Goal: Information Seeking & Learning: Learn about a topic

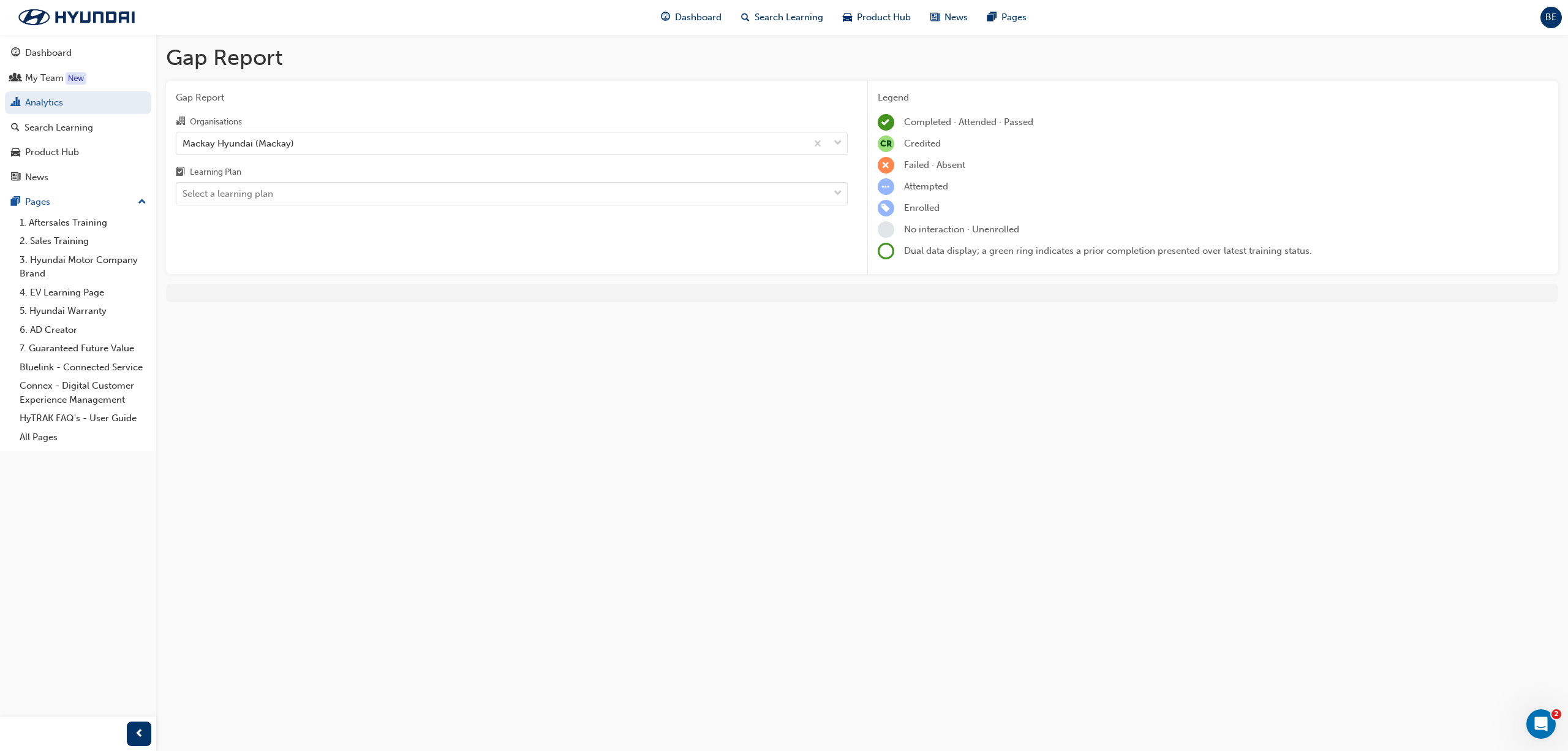
click at [408, 180] on div "Learning Plan" at bounding box center [512, 174] width 672 height 18
click at [183, 188] on input "Learning Plan Select a learning plan" at bounding box center [183, 193] width 1 height 10
click at [396, 201] on div "Select a learning plan" at bounding box center [503, 194] width 653 height 21
click at [183, 199] on input "Learning Plan 0 results available. Select is focused ,type to refine list, pres…" at bounding box center [183, 193] width 1 height 10
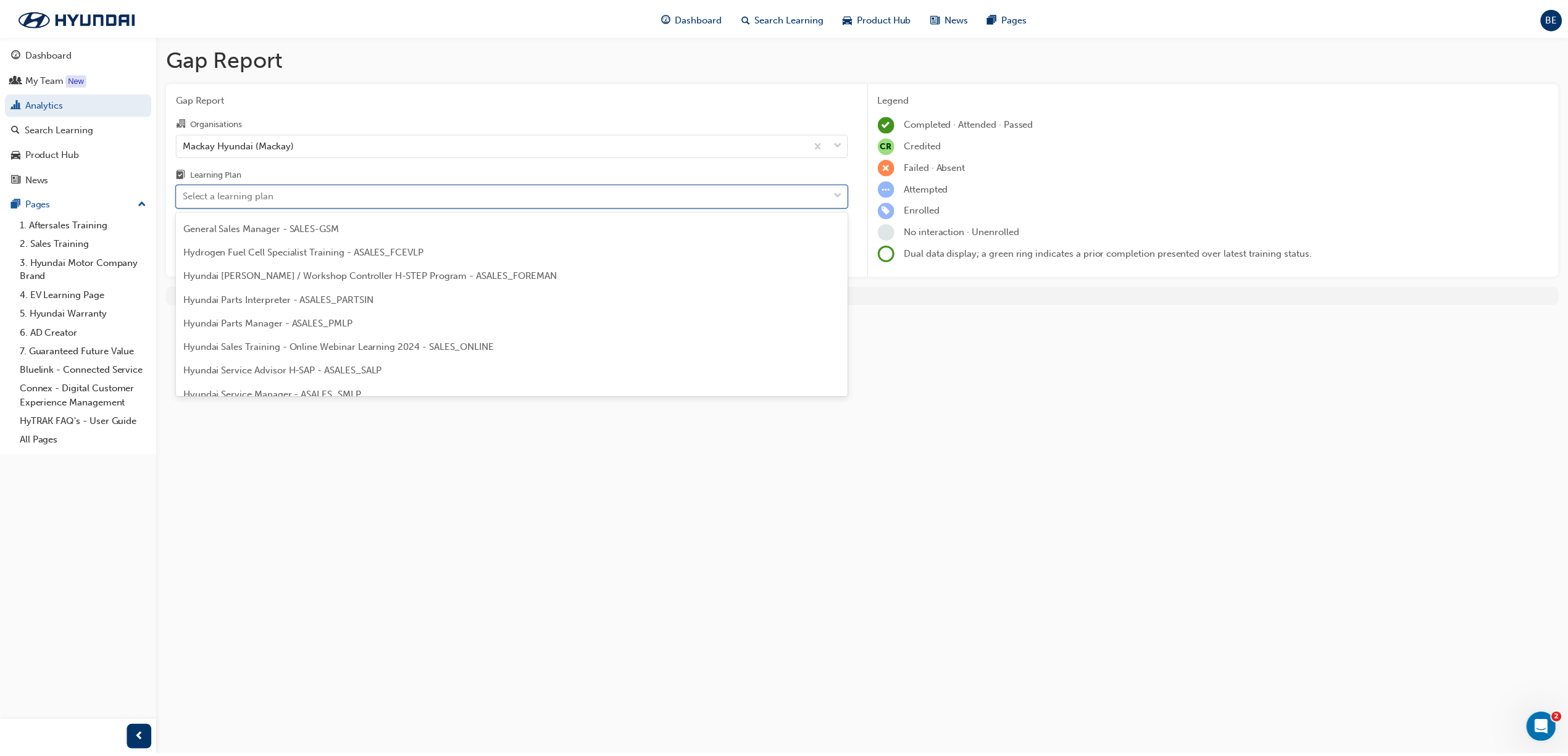
scroll to position [247, 0]
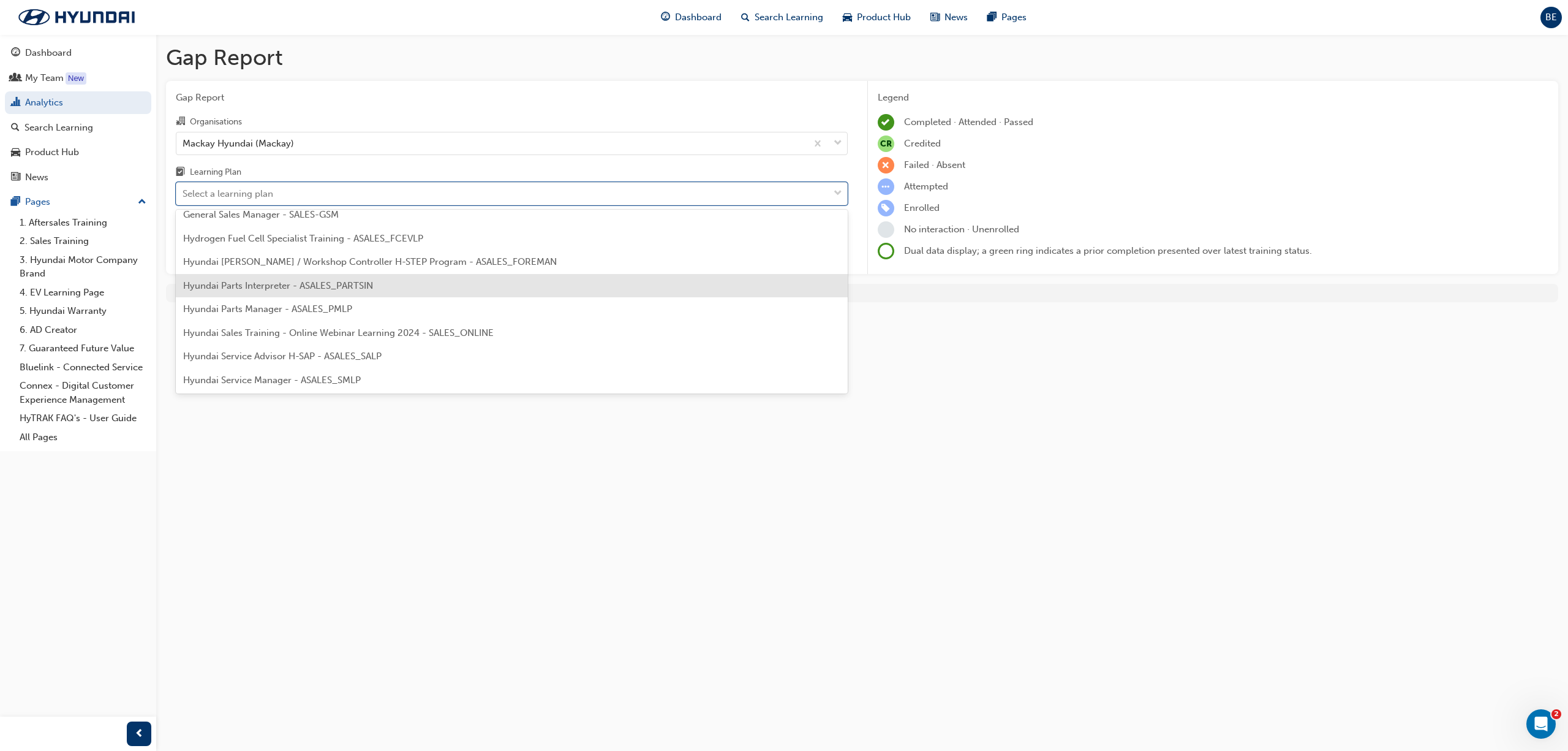
click at [335, 283] on span "Hyundai Parts Interpreter - ASALES_PARTSIN" at bounding box center [278, 286] width 190 height 11
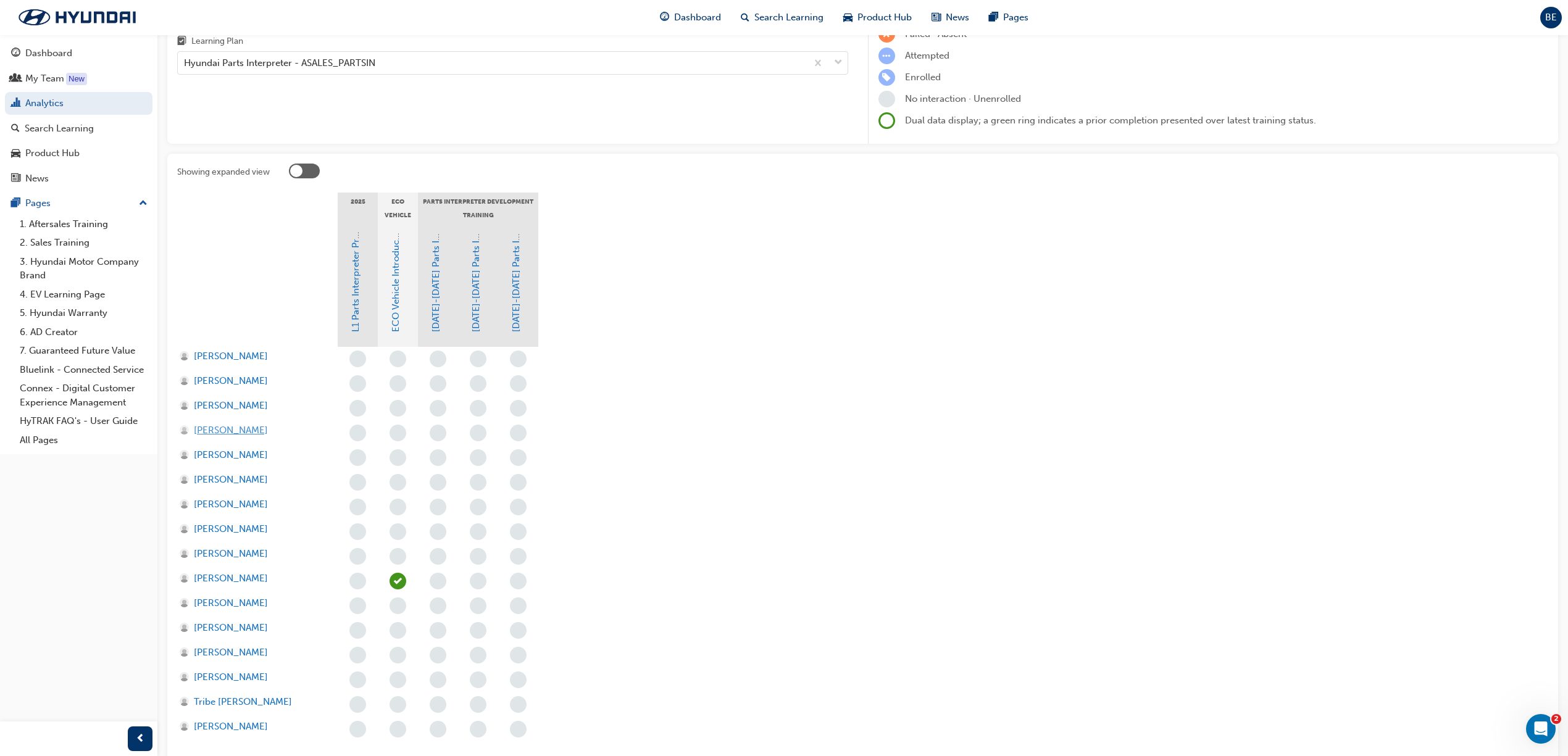
scroll to position [220, 0]
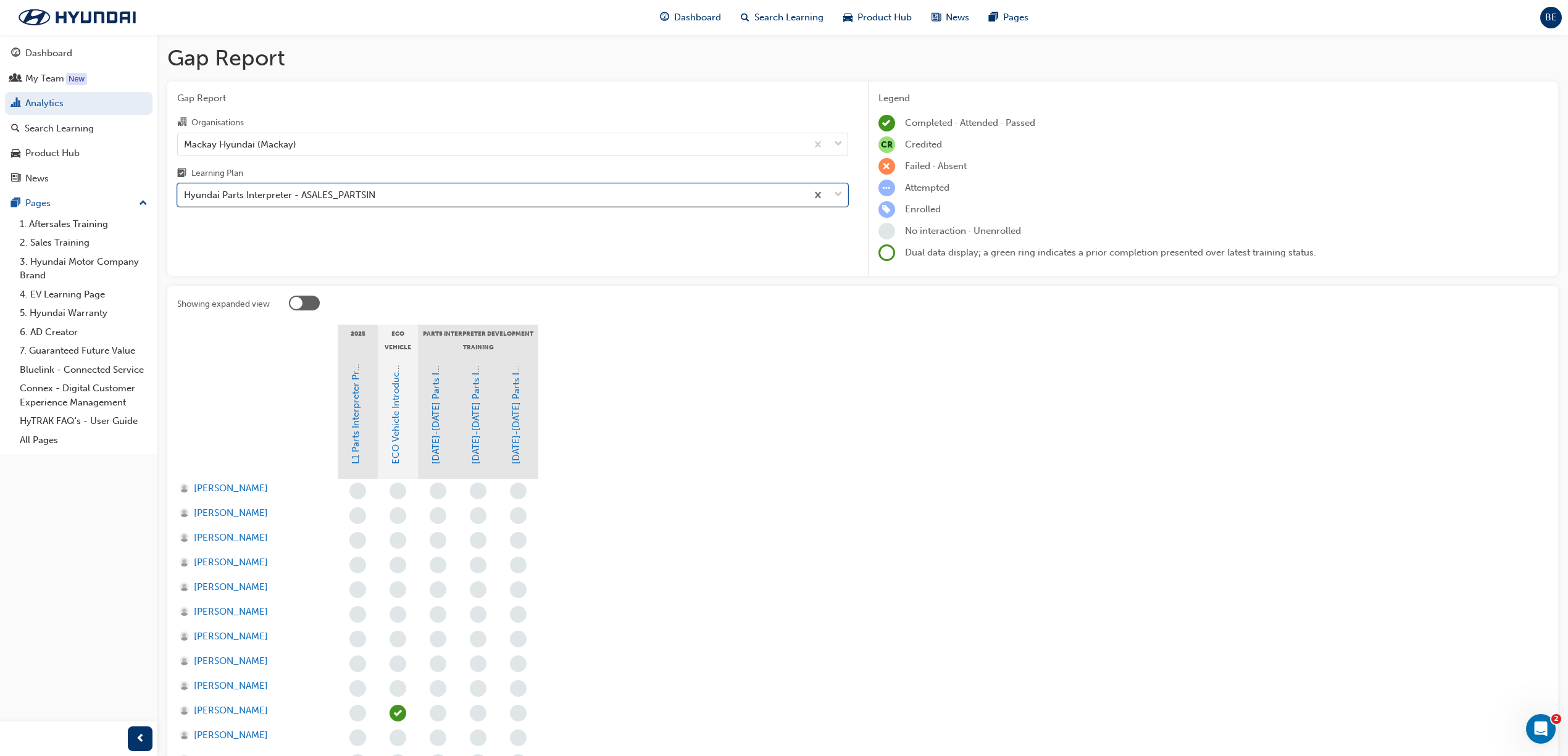
click at [835, 194] on span "down-icon" at bounding box center [838, 195] width 8 height 16
click at [185, 194] on input "Learning Plan option Hyundai Parts Interpreter - ASALES_PARTSIN, selected. 0 re…" at bounding box center [185, 195] width 1 height 10
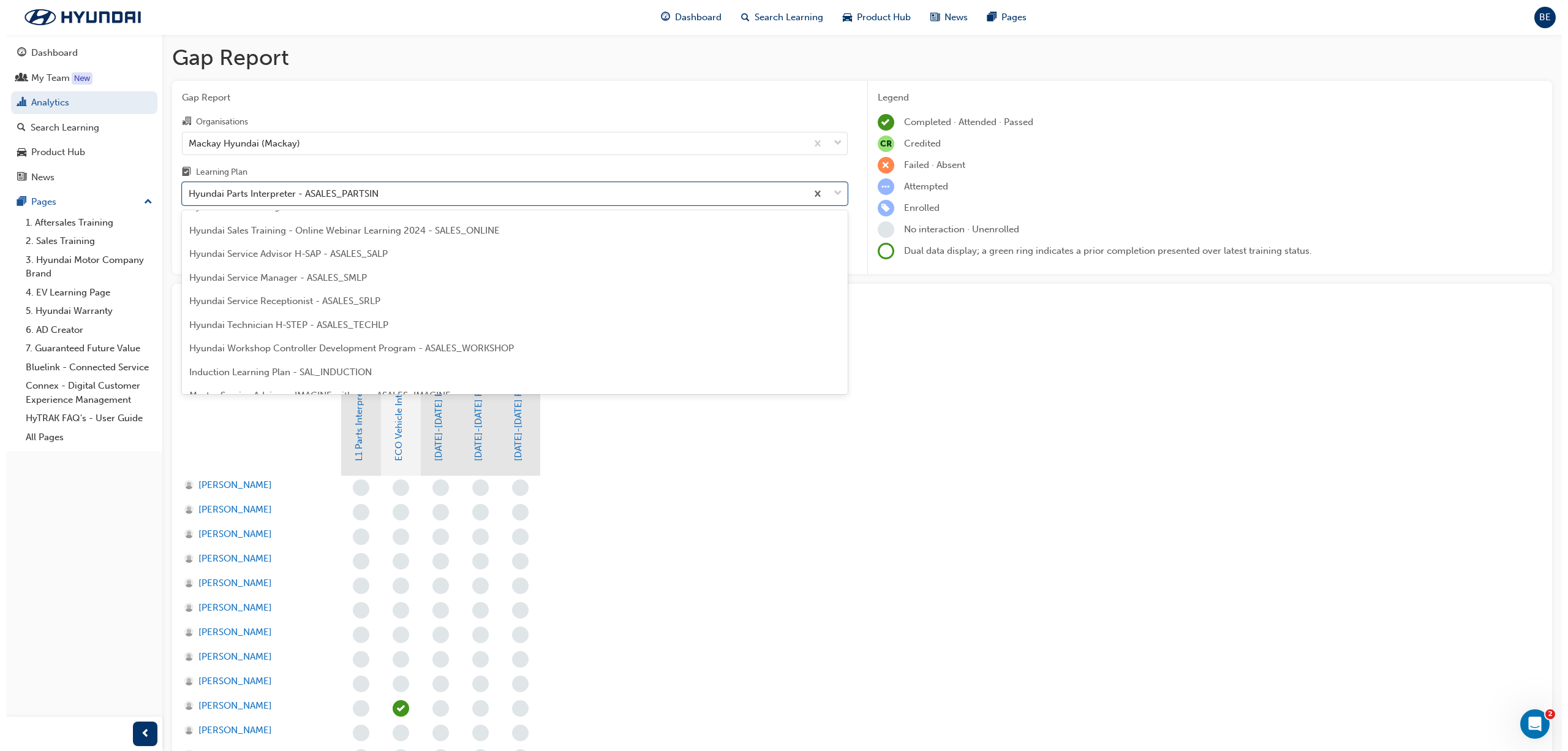
scroll to position [352, 0]
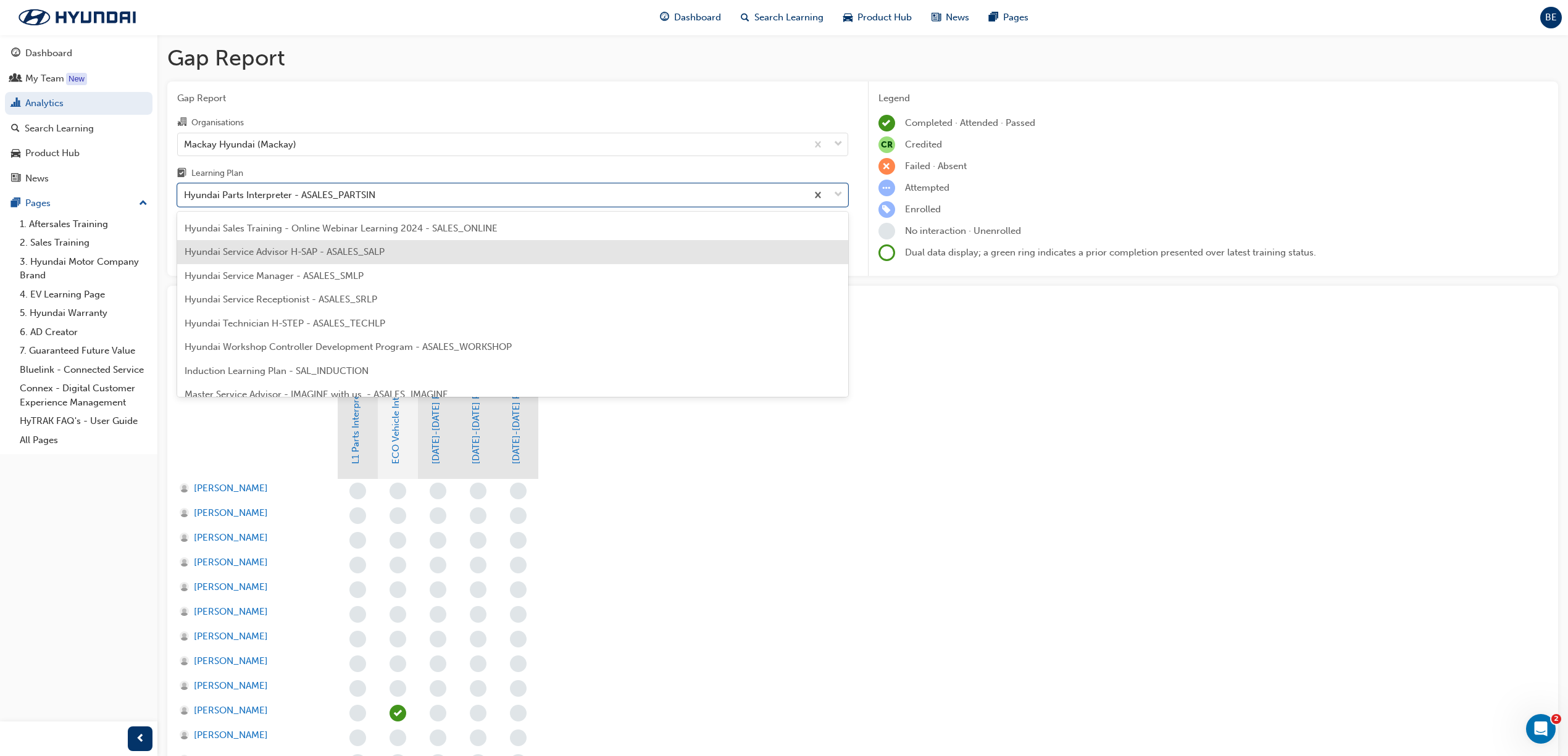
click at [256, 247] on span "Hyundai Service Advisor H-SAP - ASALES_SALP" at bounding box center [285, 252] width 200 height 11
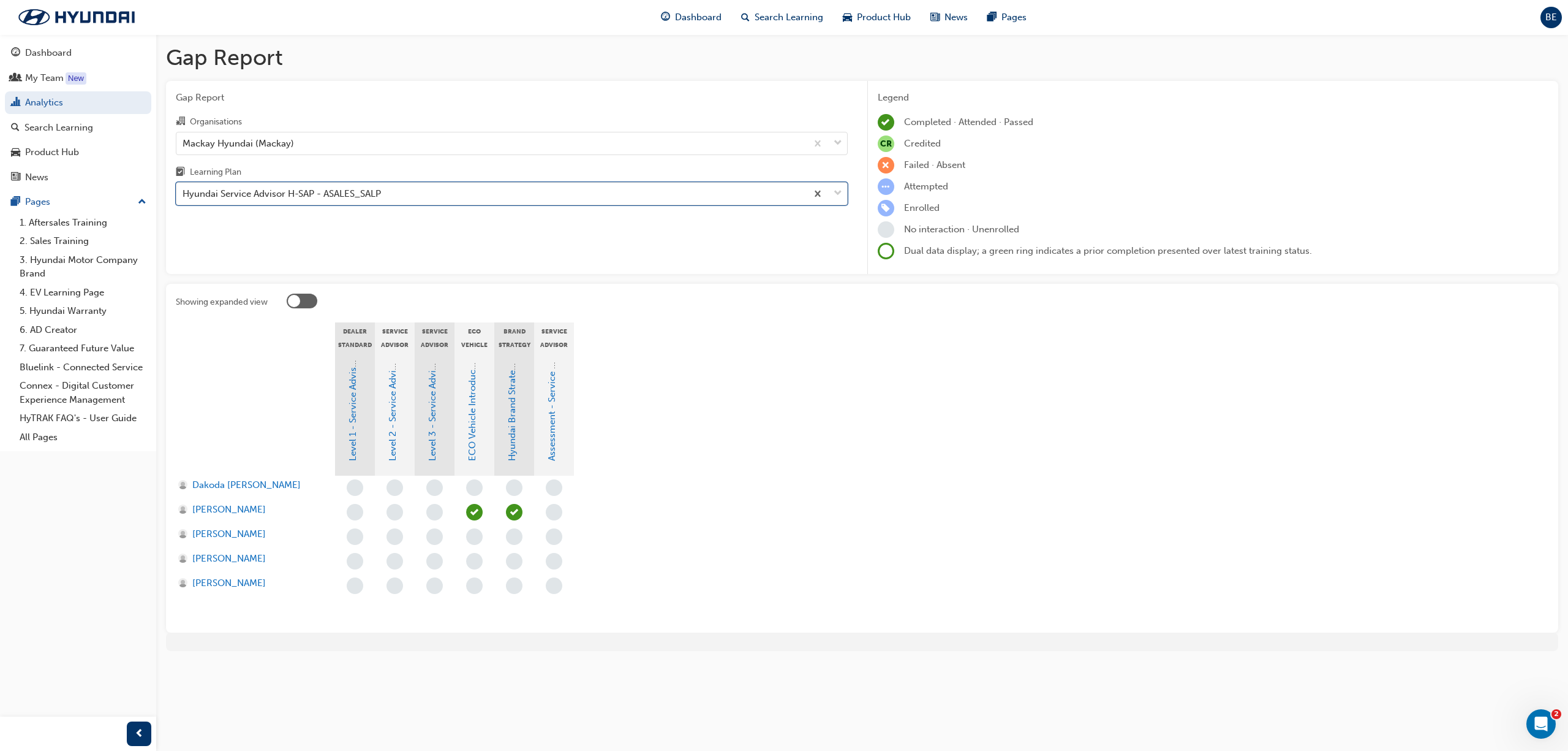
click at [838, 192] on span "down-icon" at bounding box center [838, 193] width 8 height 16
click at [183, 192] on input "Learning Plan option Hyundai Service Advisor H-SAP - ASALES_SALP, selected. 0 r…" at bounding box center [183, 193] width 1 height 10
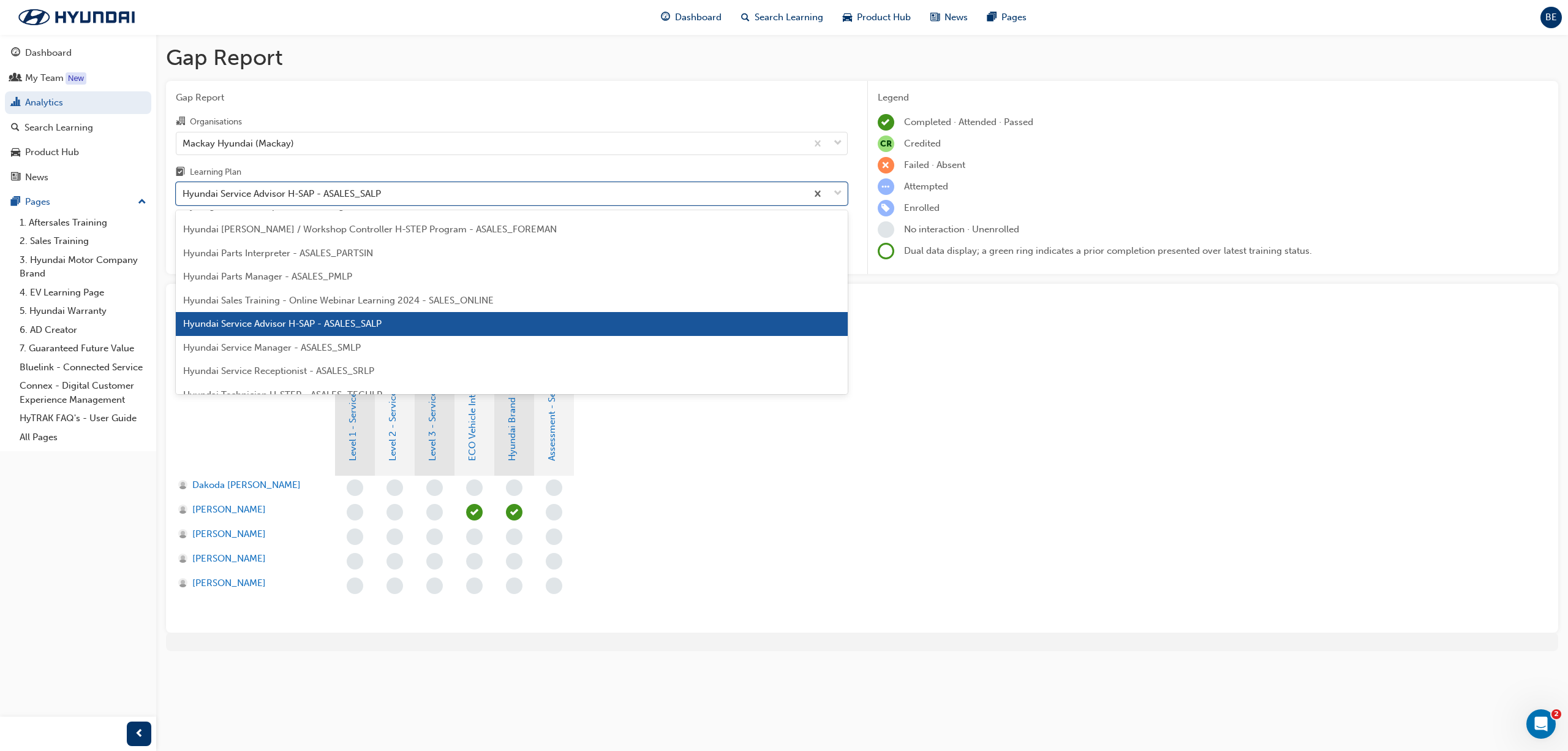
scroll to position [298, 0]
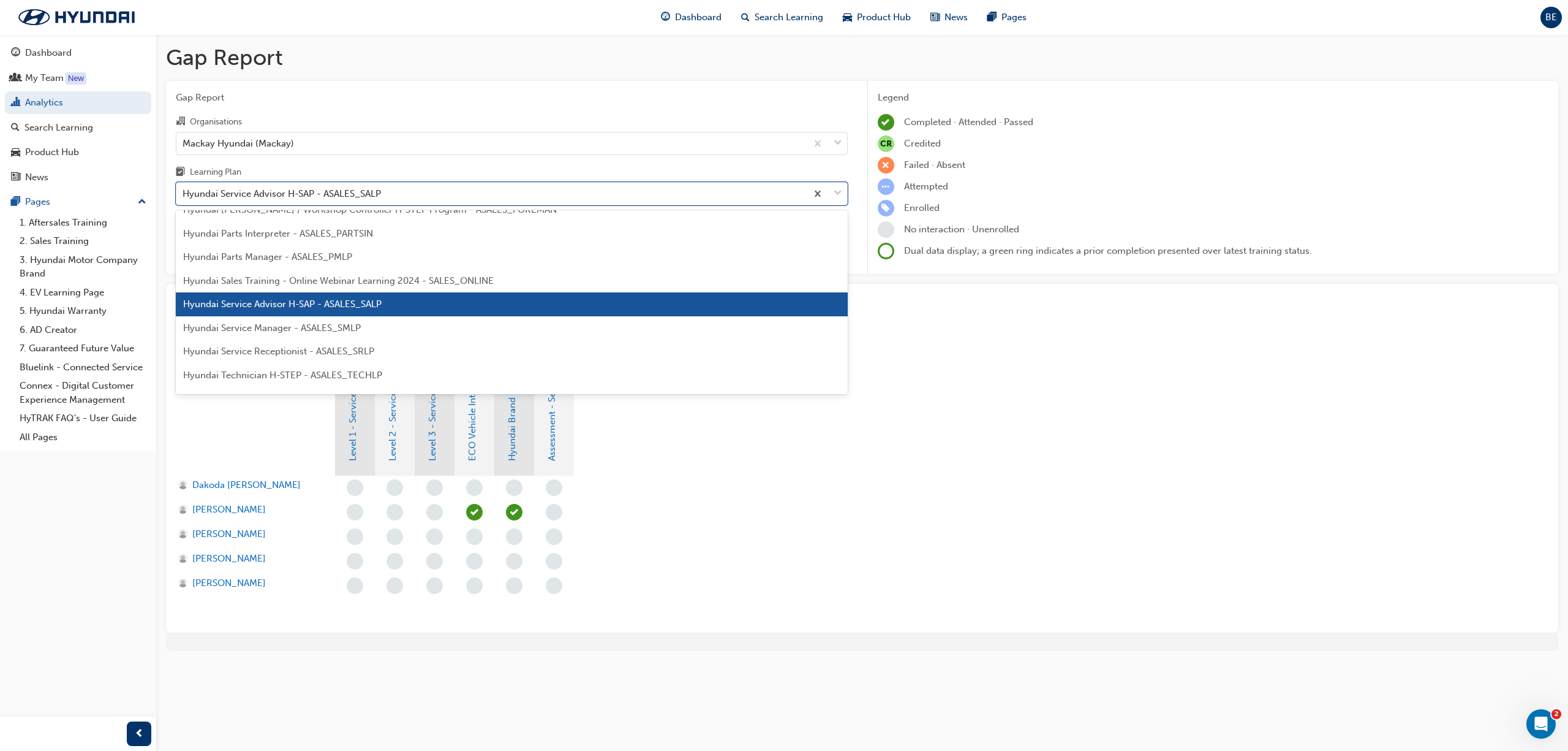
click at [331, 371] on span "Hyundai Technician H-STEP - ASALES_TECHLP" at bounding box center [283, 376] width 199 height 11
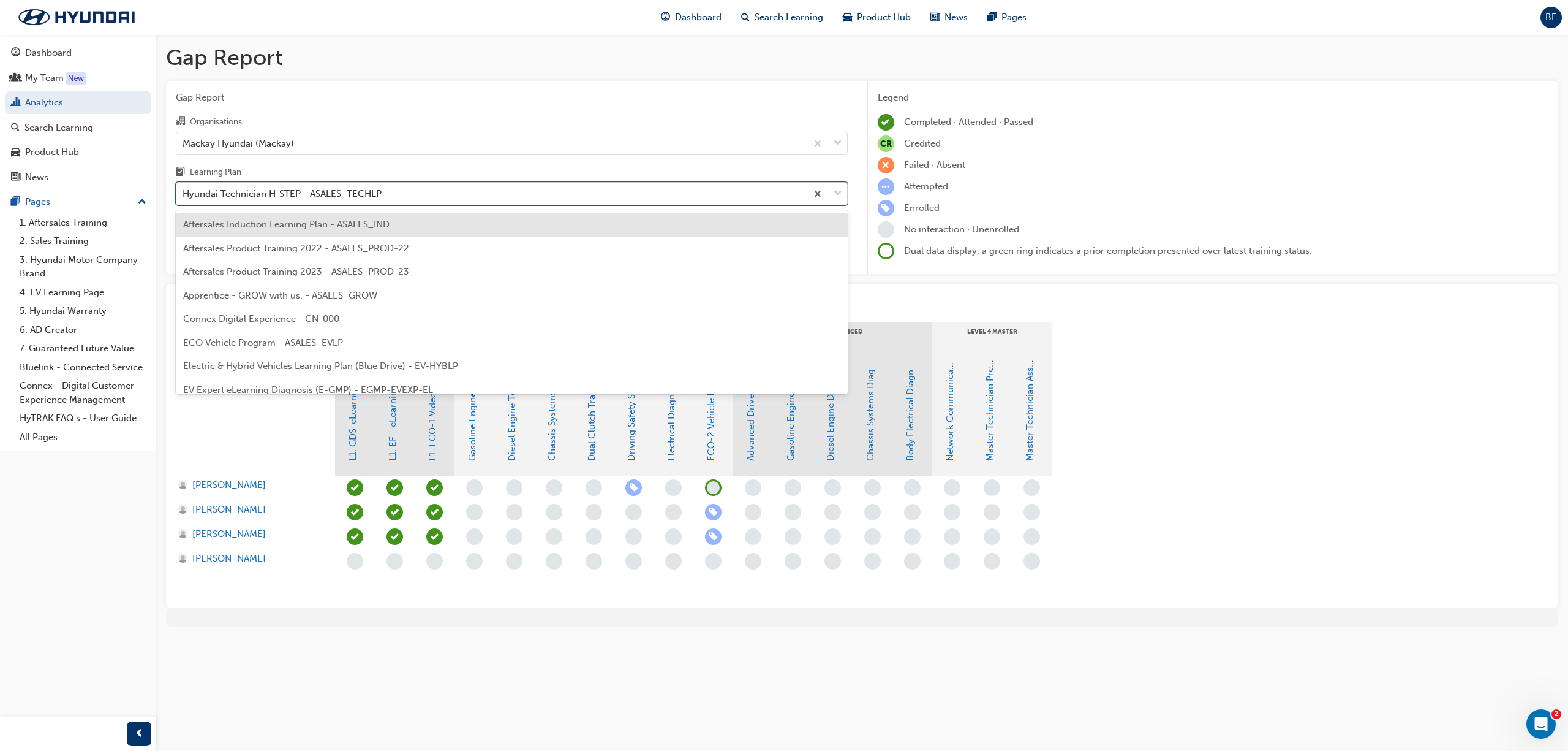
click at [840, 188] on span "down-icon" at bounding box center [838, 193] width 8 height 16
click at [183, 188] on input "Learning Plan option Hyundai Technician H-STEP - ASALES_TECHLP, selected. optio…" at bounding box center [183, 193] width 1 height 10
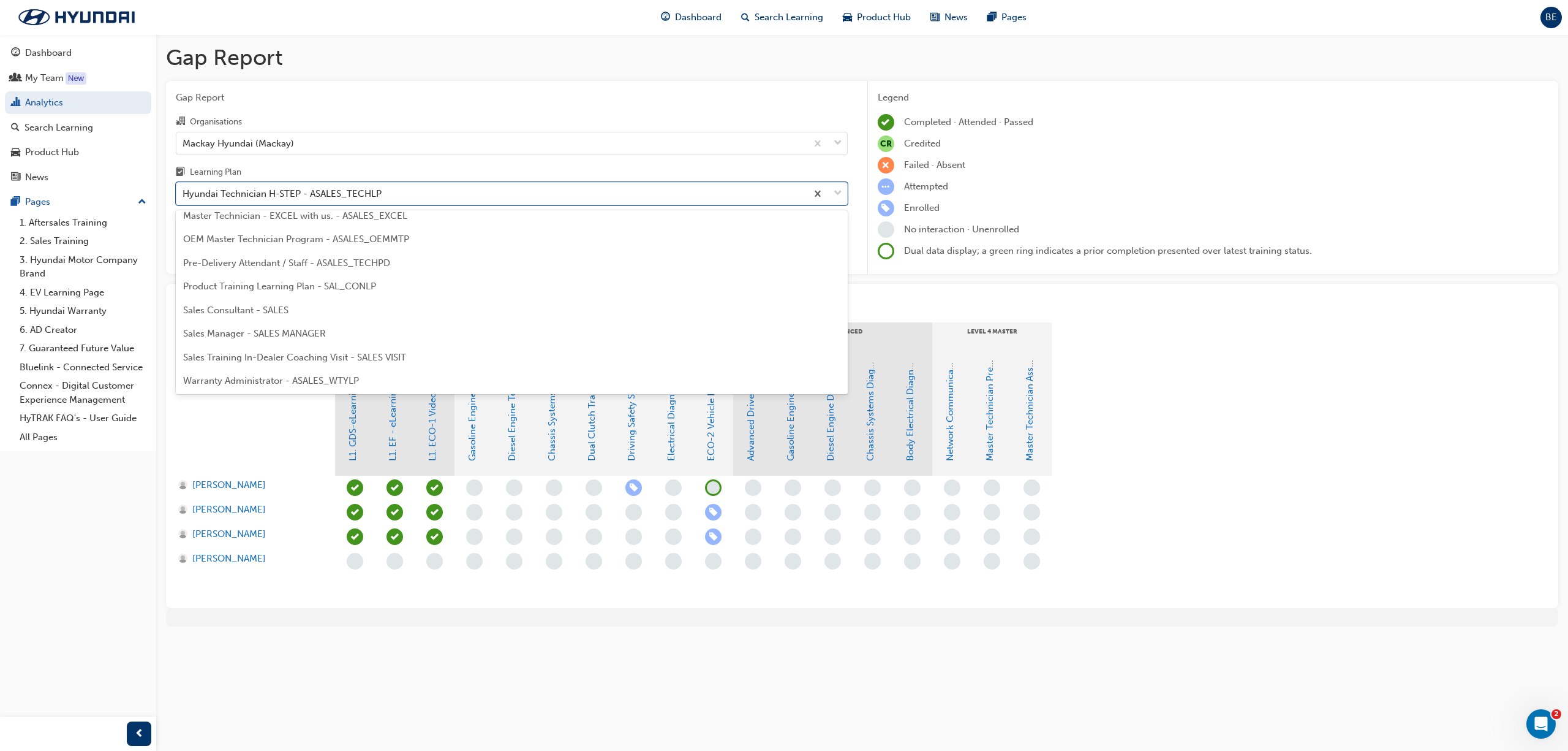
scroll to position [552, 0]
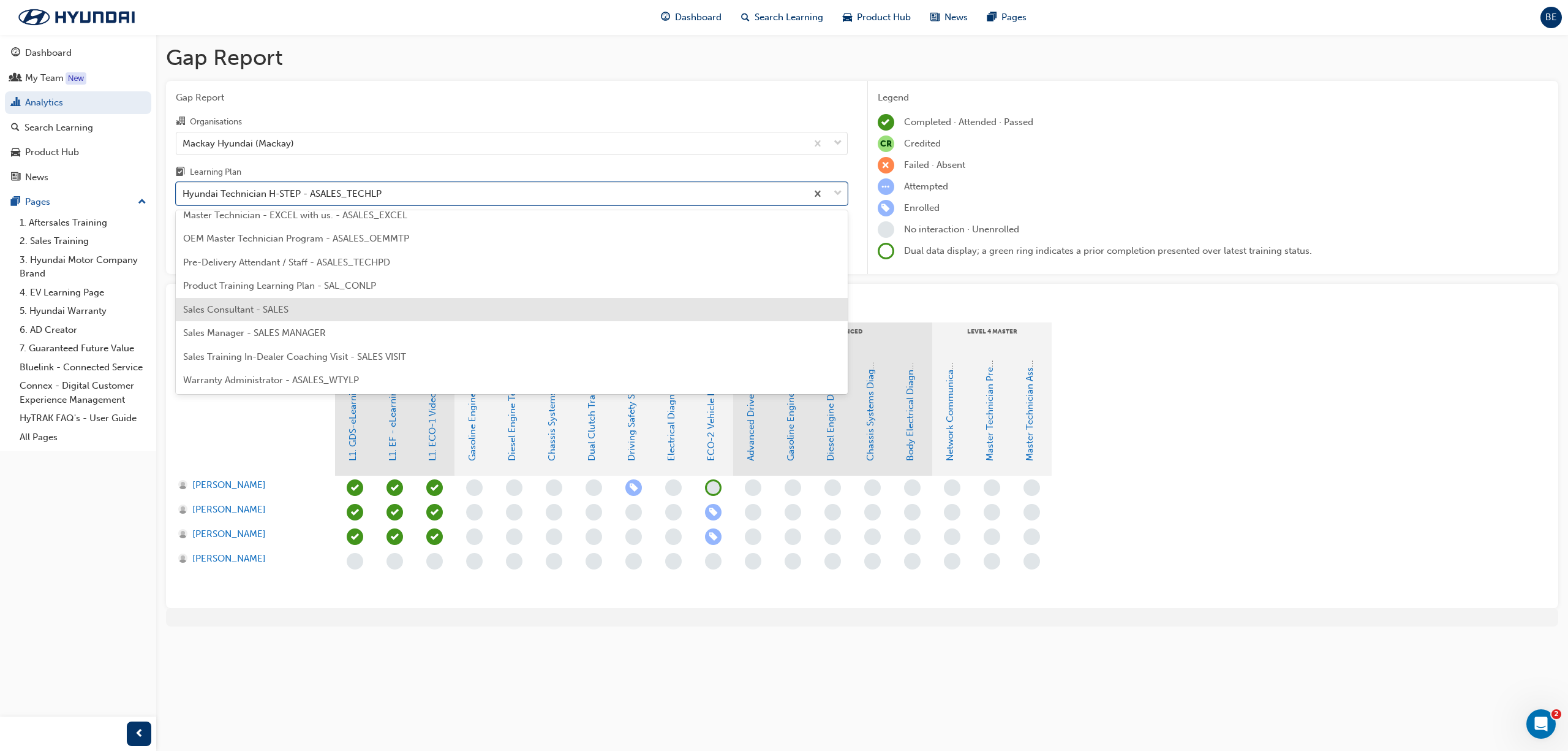
click at [217, 304] on span "Sales Consultant - SALES" at bounding box center [236, 309] width 106 height 11
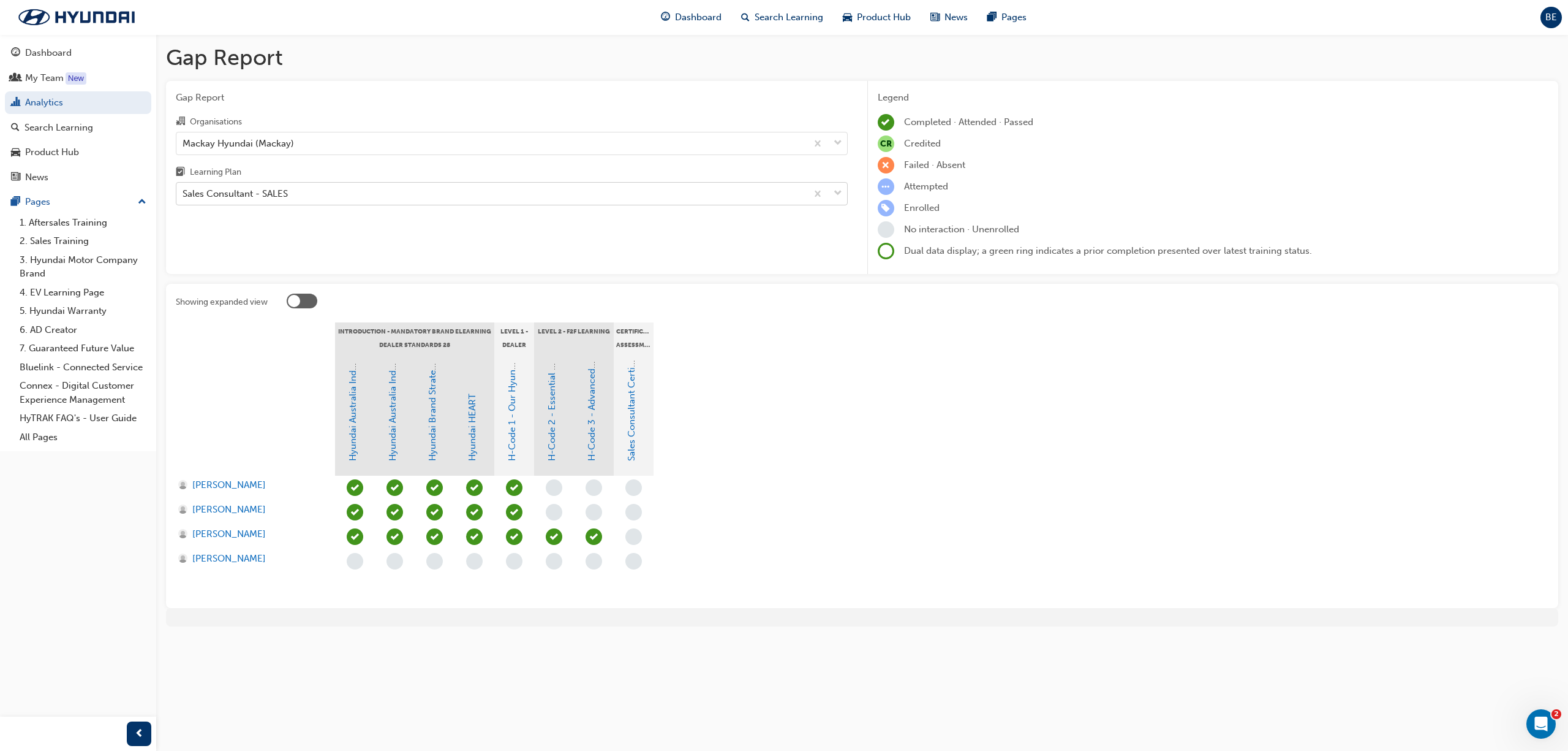
click at [836, 195] on span "down-icon" at bounding box center [838, 193] width 8 height 16
click at [183, 195] on input "Learning Plan Sales Consultant - SALES" at bounding box center [183, 193] width 1 height 10
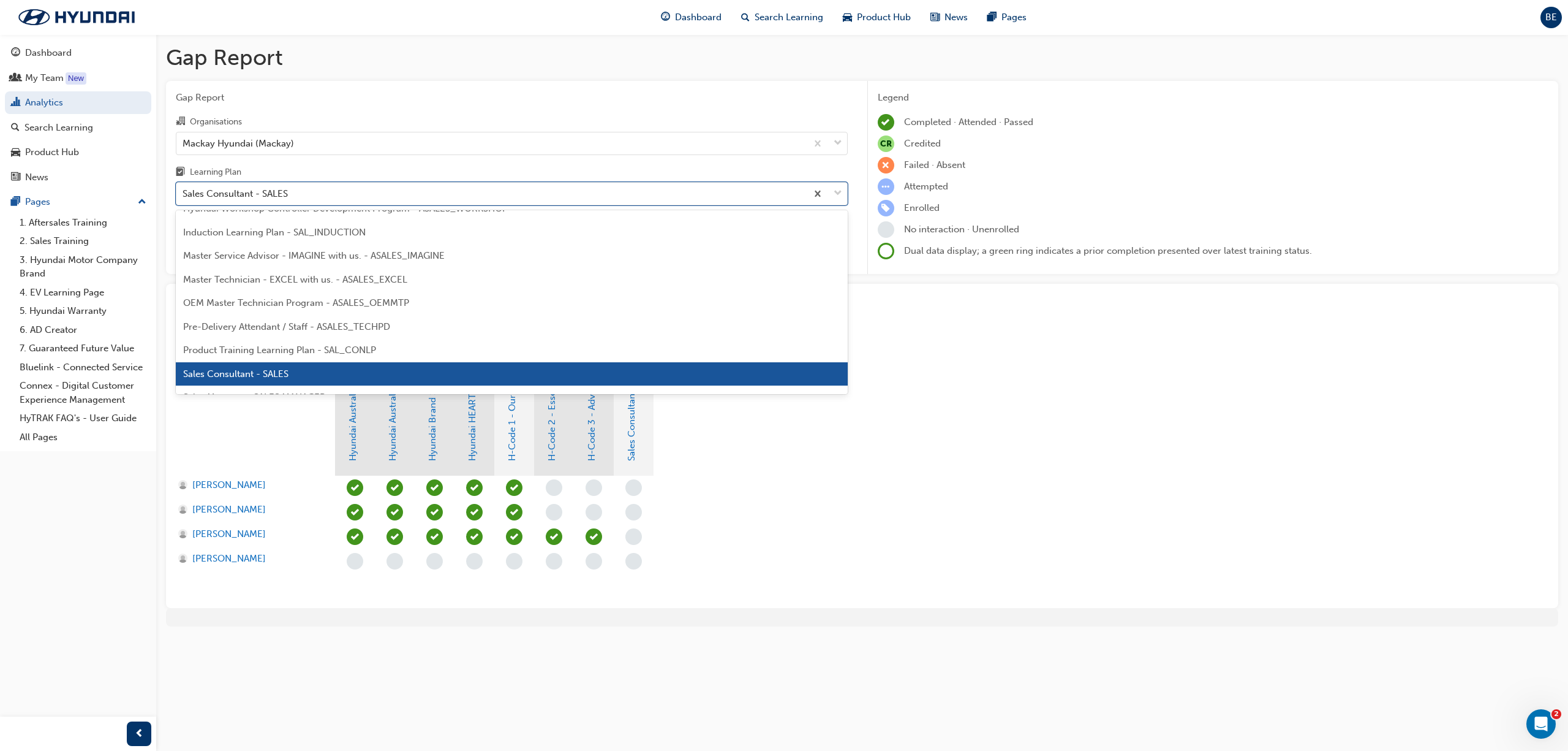
scroll to position [552, 0]
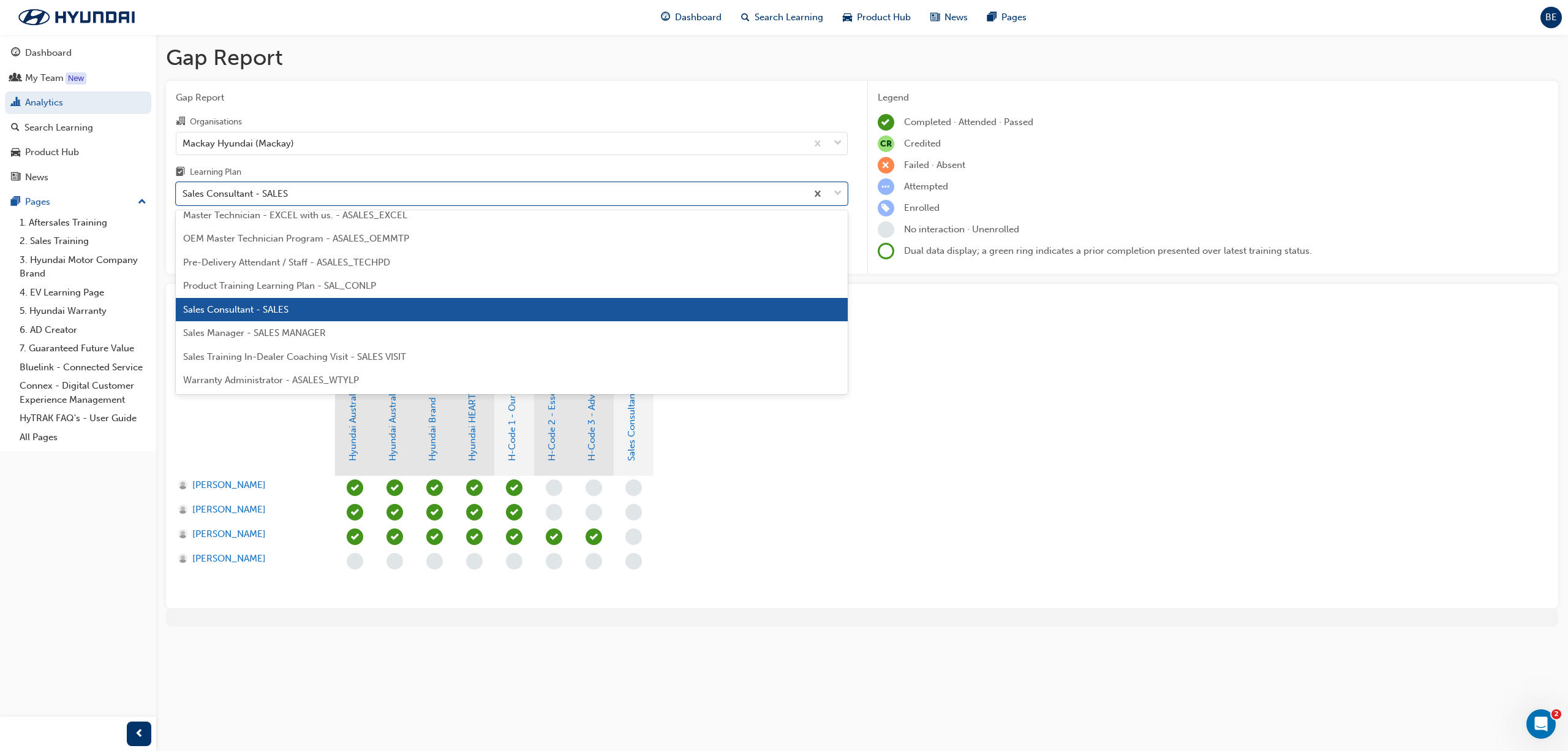
click at [280, 380] on span "Warranty Administrator - ASALES_WTYLP" at bounding box center [271, 380] width 176 height 11
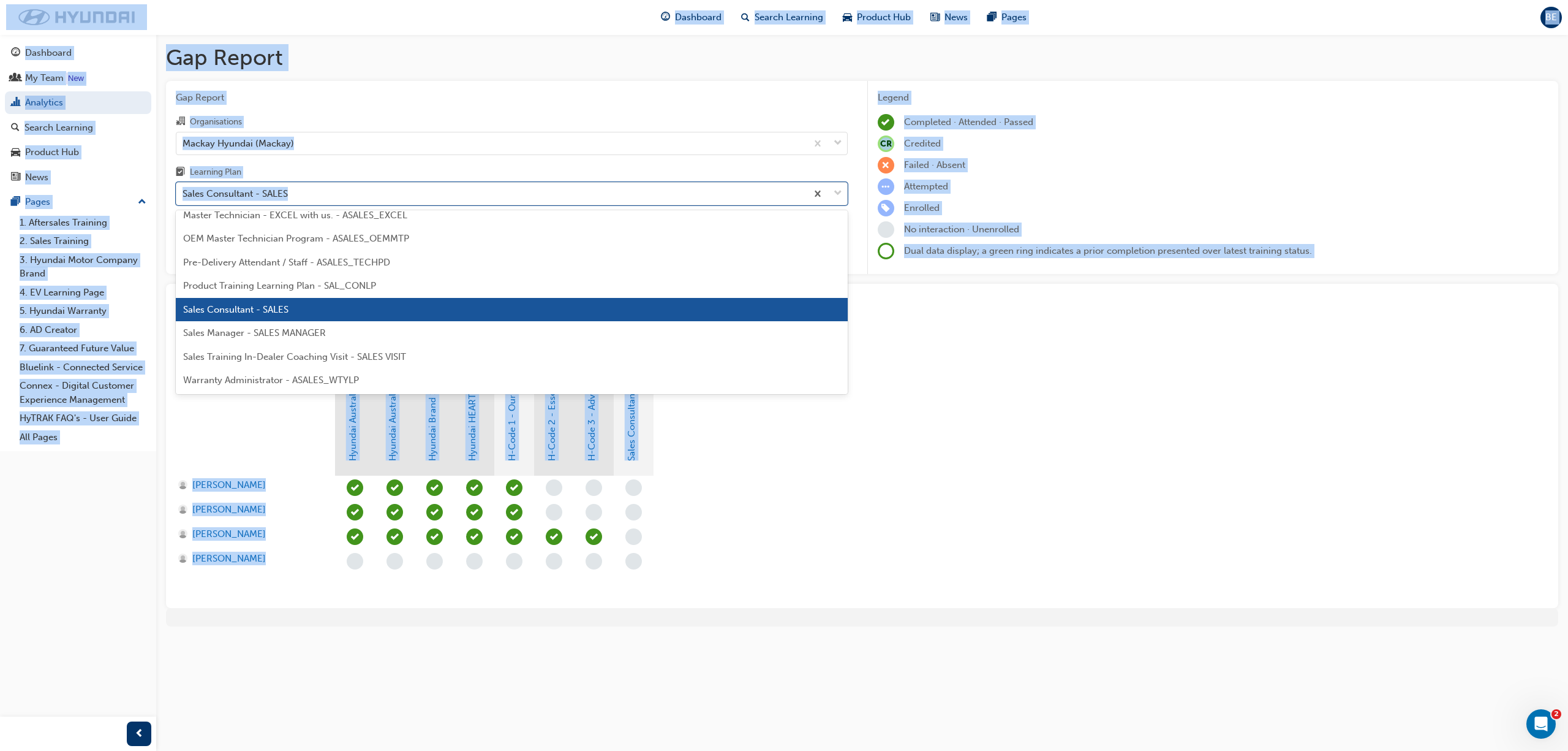
click at [280, 380] on div "Gap Report Gap Report Organisations Mackay Hyundai (Mackay) Learning Plan optio…" at bounding box center [784, 376] width 1568 height 751
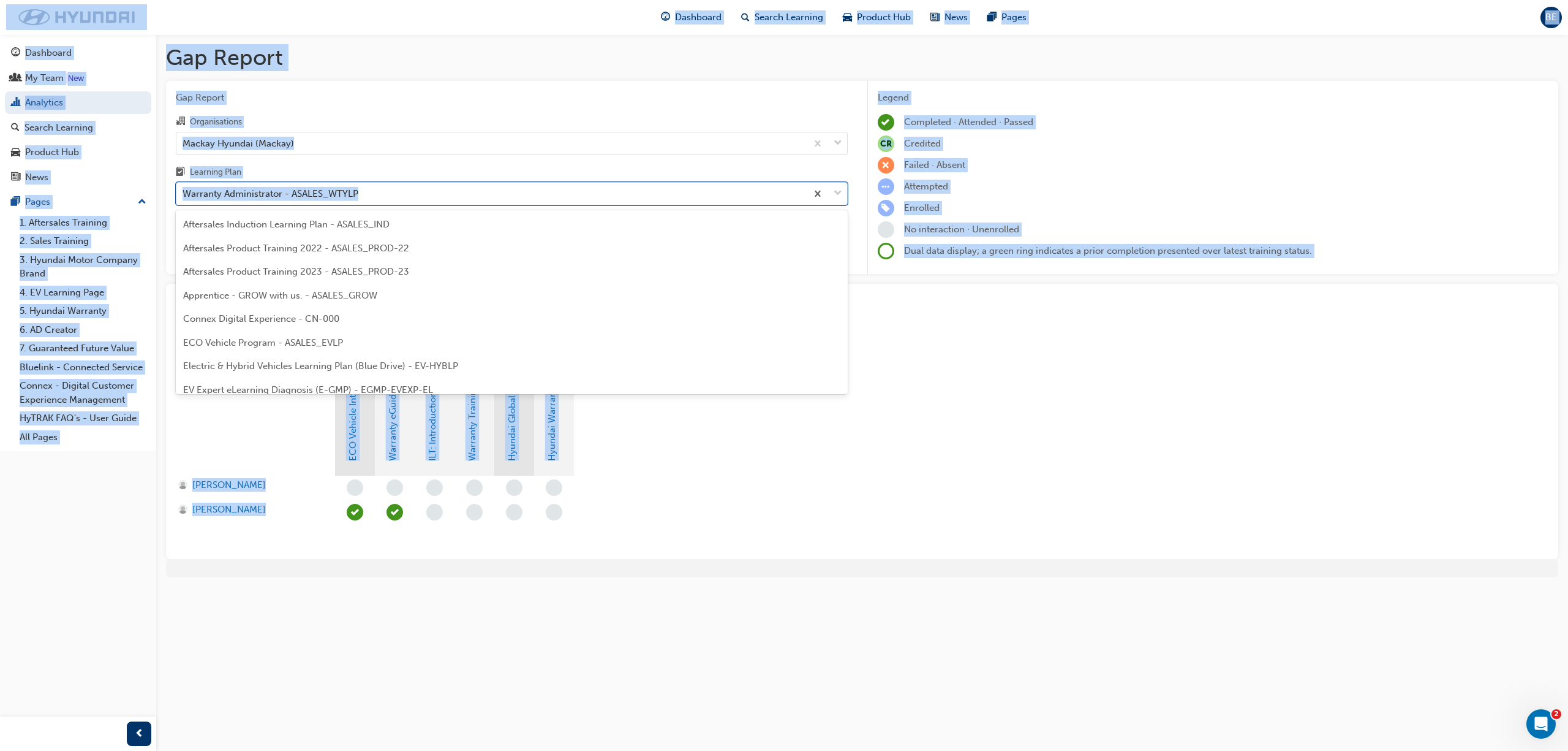
click at [844, 195] on div at bounding box center [827, 194] width 41 height 22
click at [183, 195] on input "Learning Plan option Warranty Administrator - ASALES_WTYLP, selected. option Wa…" at bounding box center [183, 193] width 1 height 10
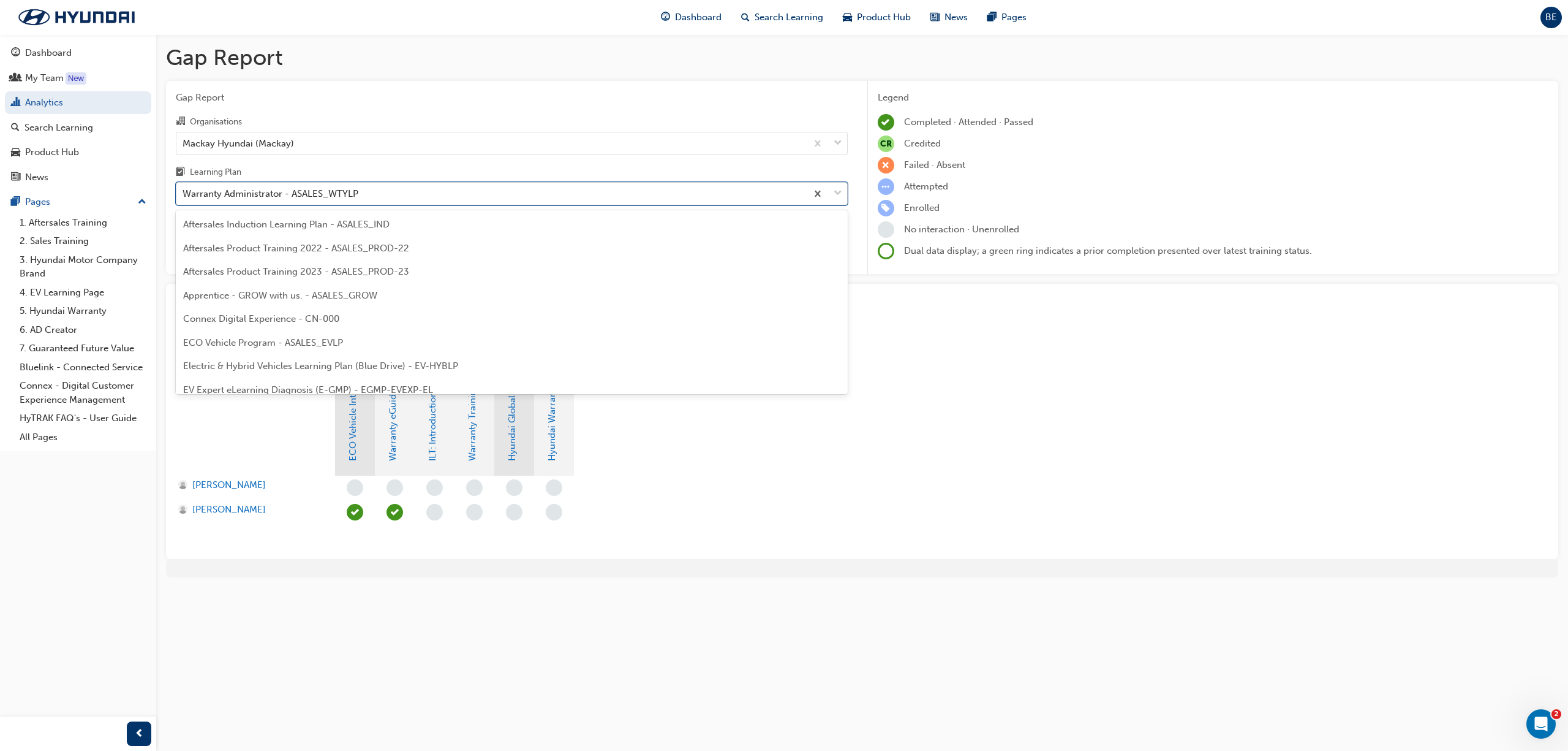
scroll to position [552, 0]
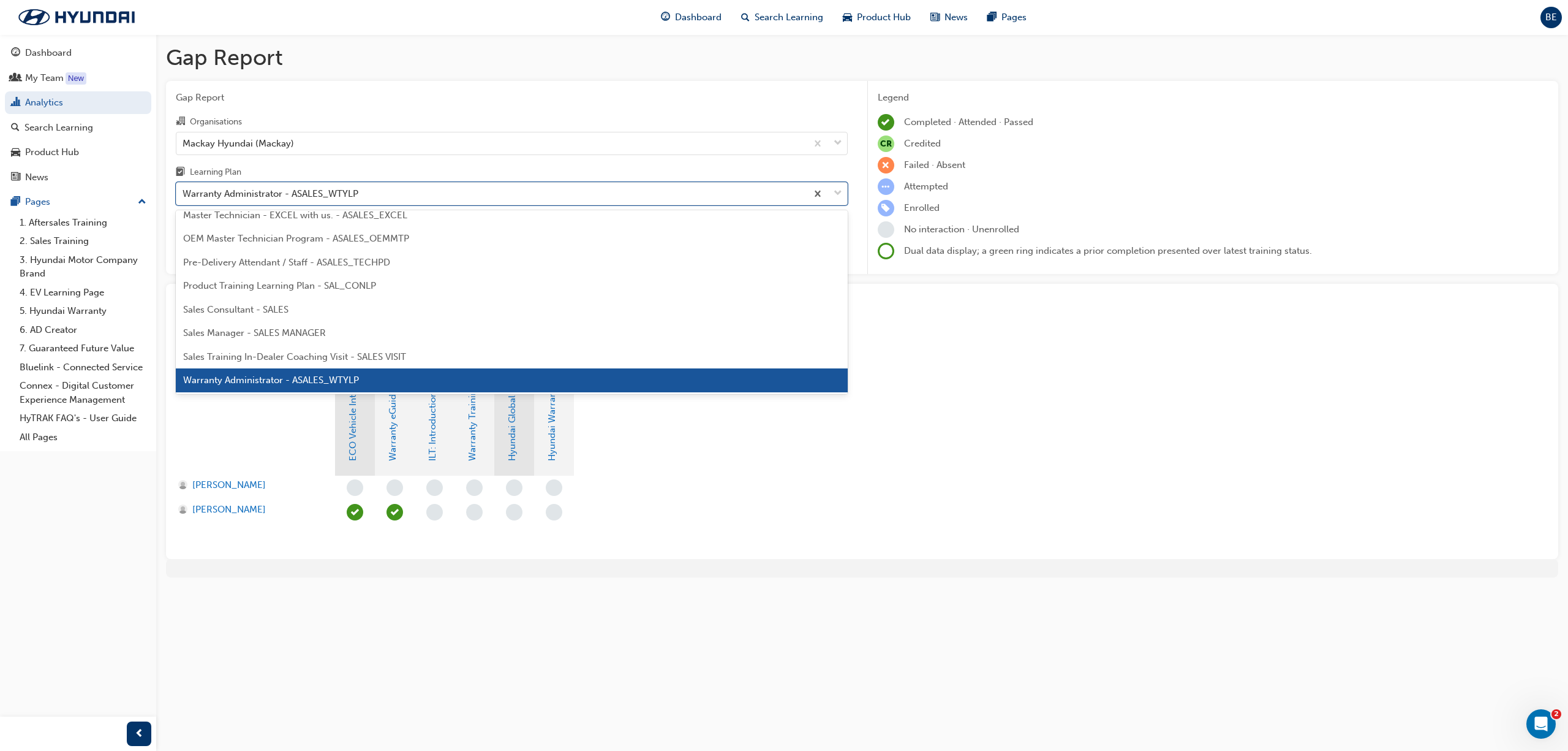
click at [565, 627] on div "Gap Report Gap Report Organisations Mackay Hyundai (Mackay) Learning Plan optio…" at bounding box center [784, 376] width 1568 height 751
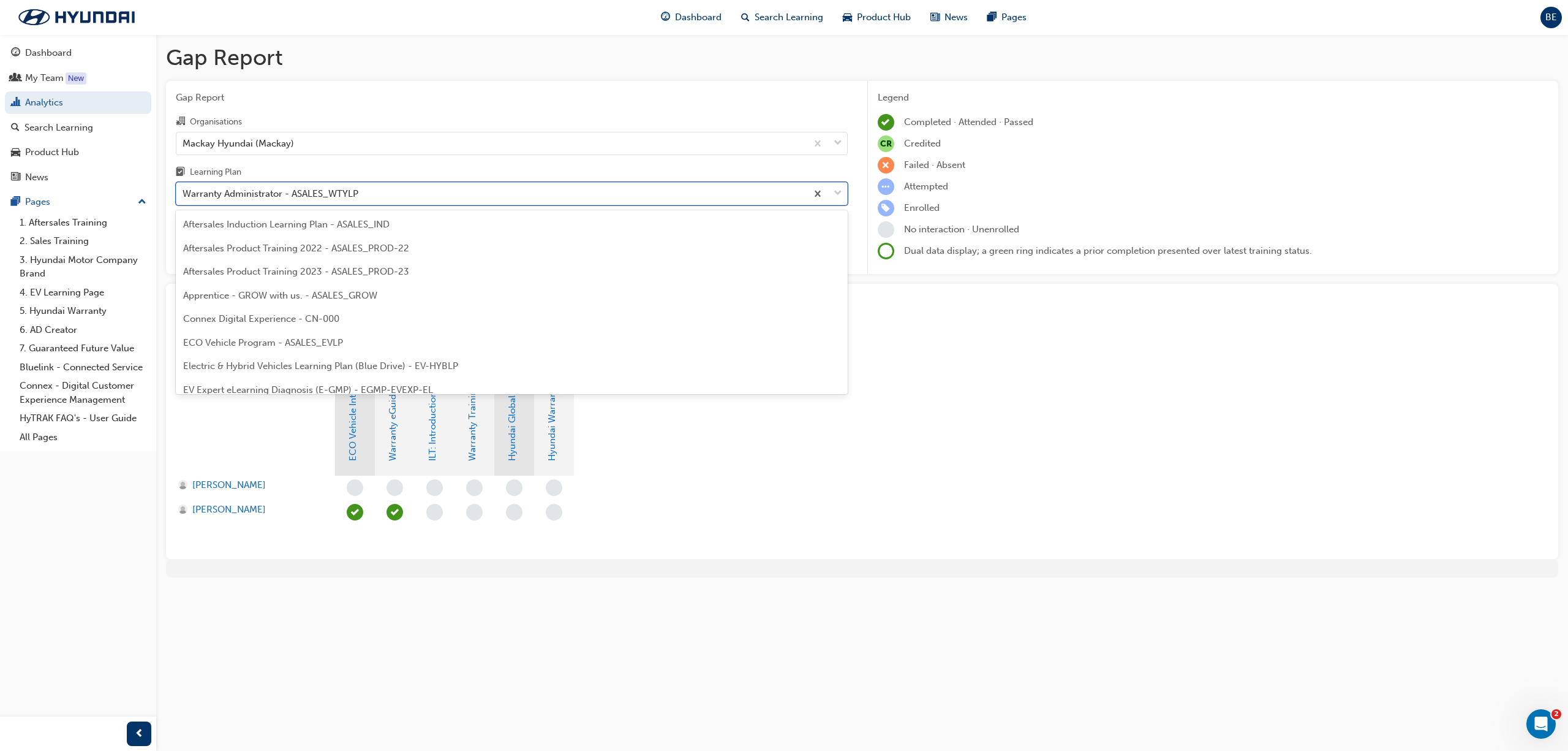
click at [840, 196] on span "down-icon" at bounding box center [838, 193] width 8 height 16
click at [183, 196] on input "Learning Plan option Warranty Administrator - ASALES_WTYLP, selected. option Wa…" at bounding box center [183, 193] width 1 height 10
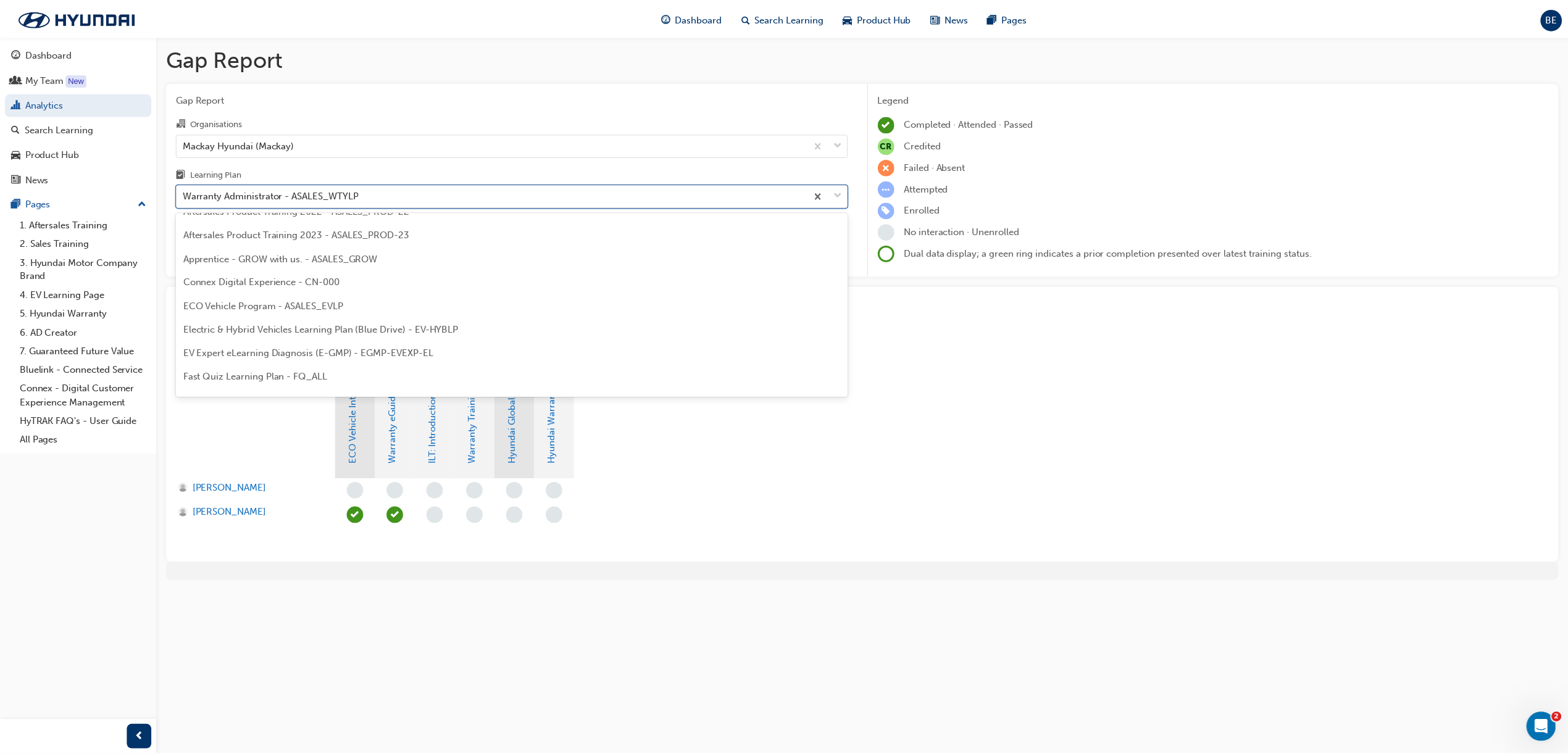
scroll to position [0, 0]
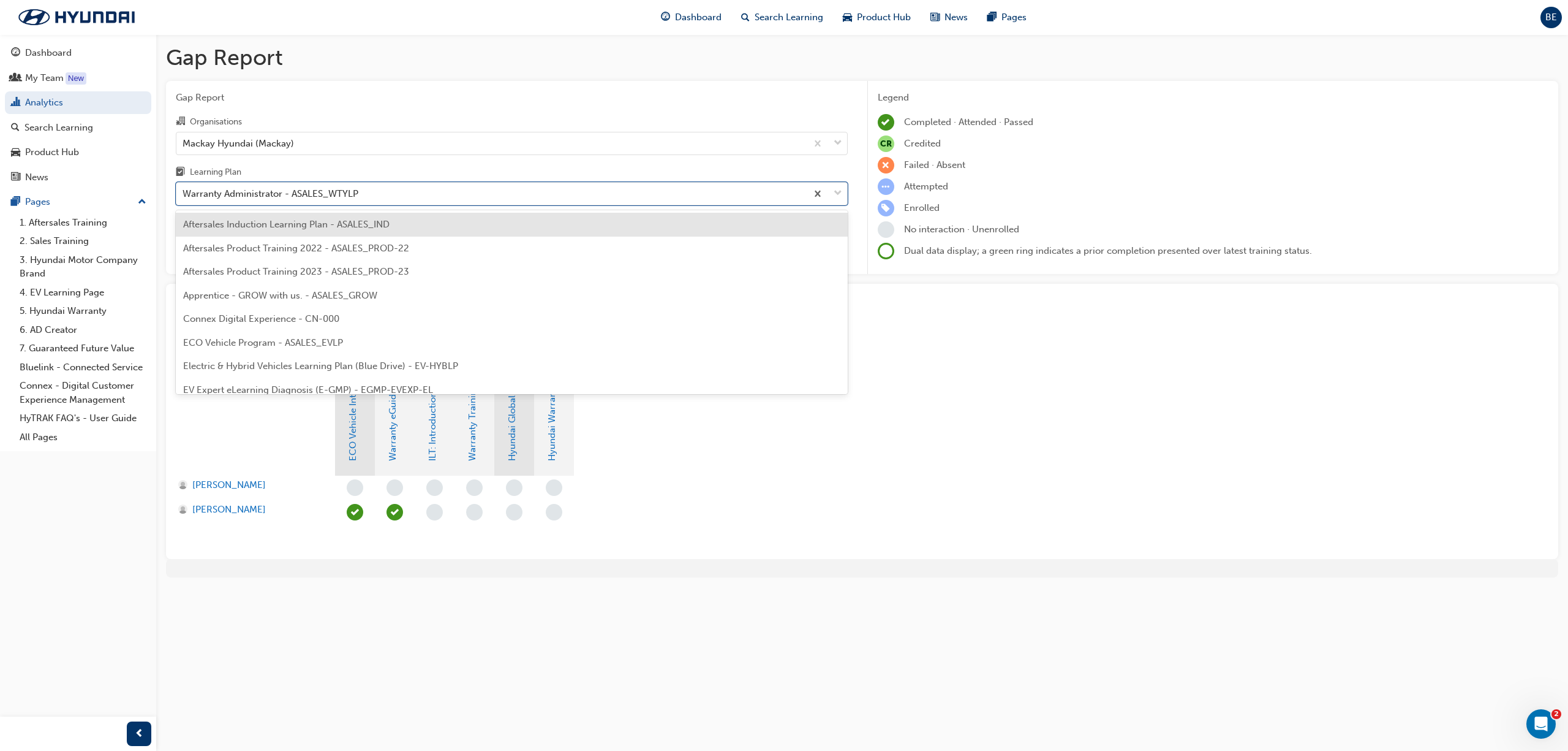
click at [289, 226] on span "Aftersales Induction Learning Plan - ASALES_IND" at bounding box center [286, 224] width 206 height 11
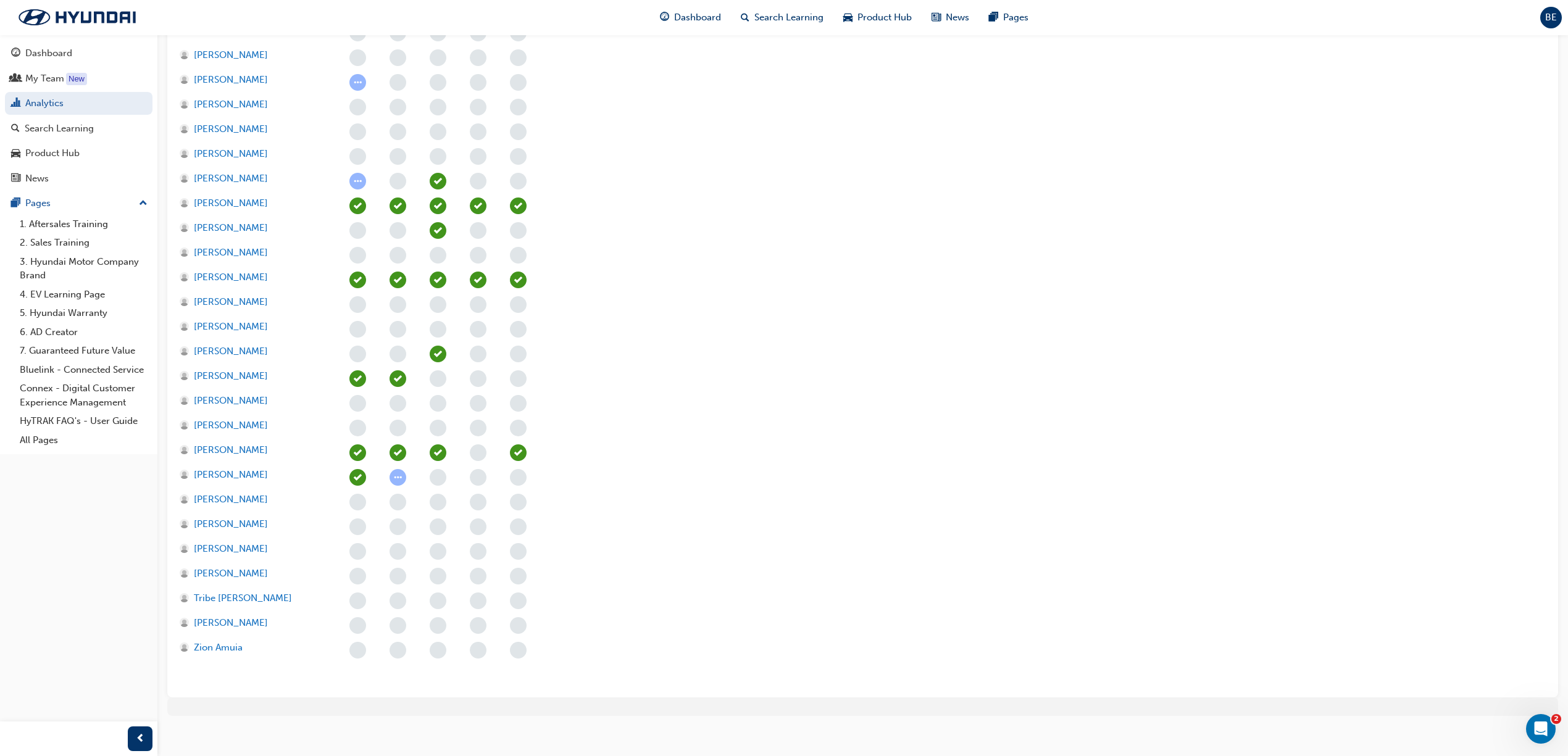
scroll to position [986, 0]
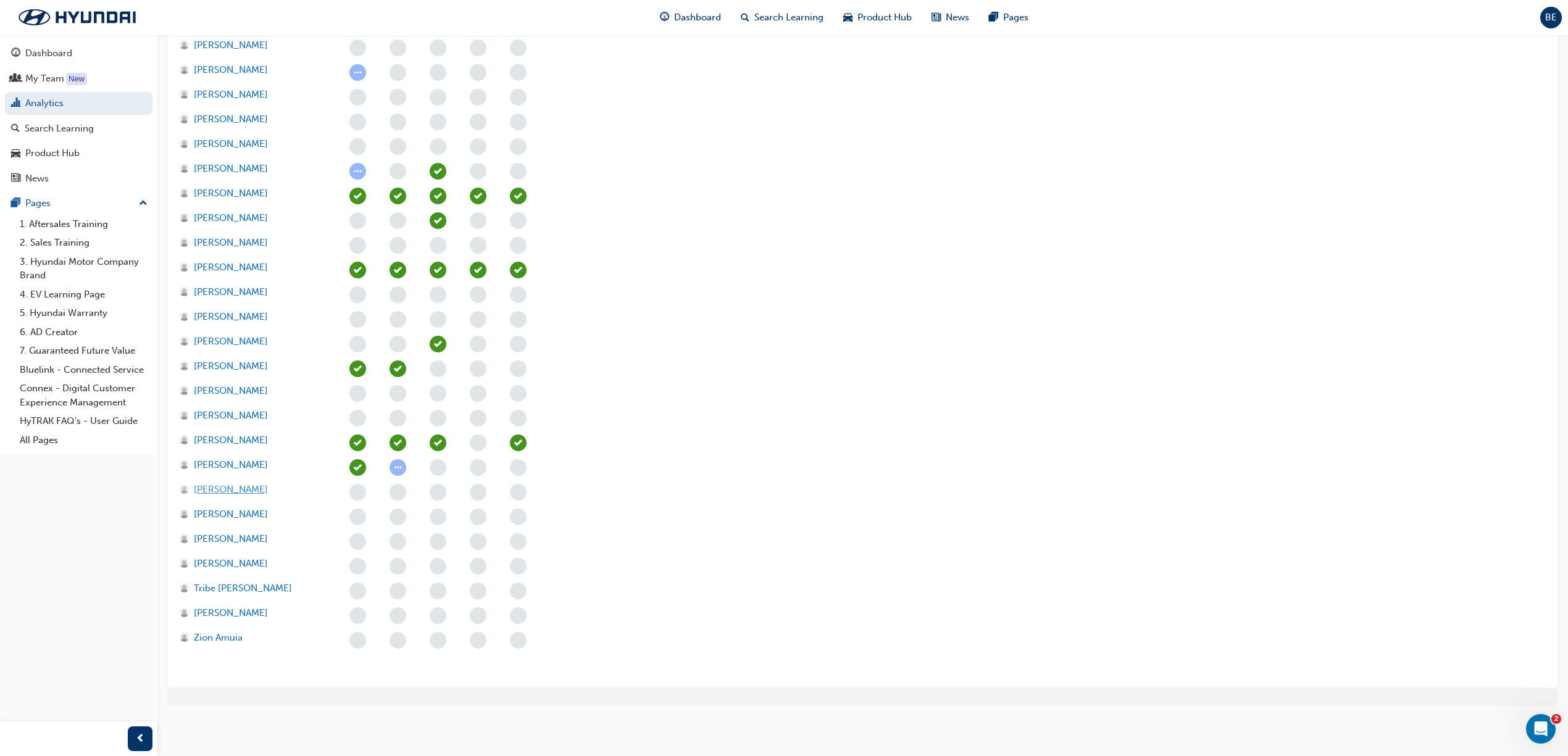
click at [231, 492] on span "[PERSON_NAME]" at bounding box center [231, 489] width 74 height 14
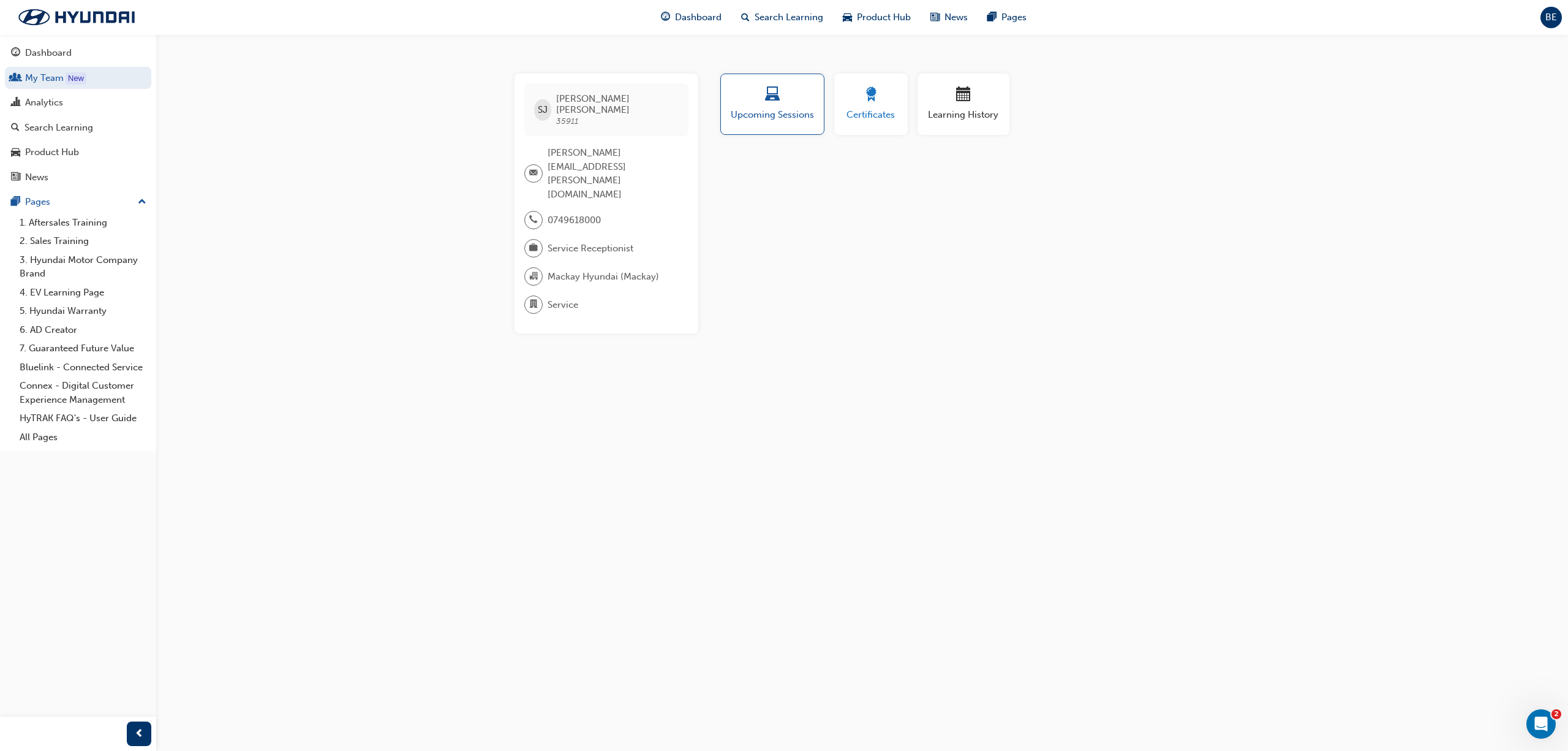
click at [902, 108] on button "Certificates" at bounding box center [871, 104] width 74 height 61
click at [956, 99] on span "calendar-icon" at bounding box center [963, 95] width 14 height 17
click at [783, 106] on div "Upcoming Sessions" at bounding box center [773, 104] width 86 height 35
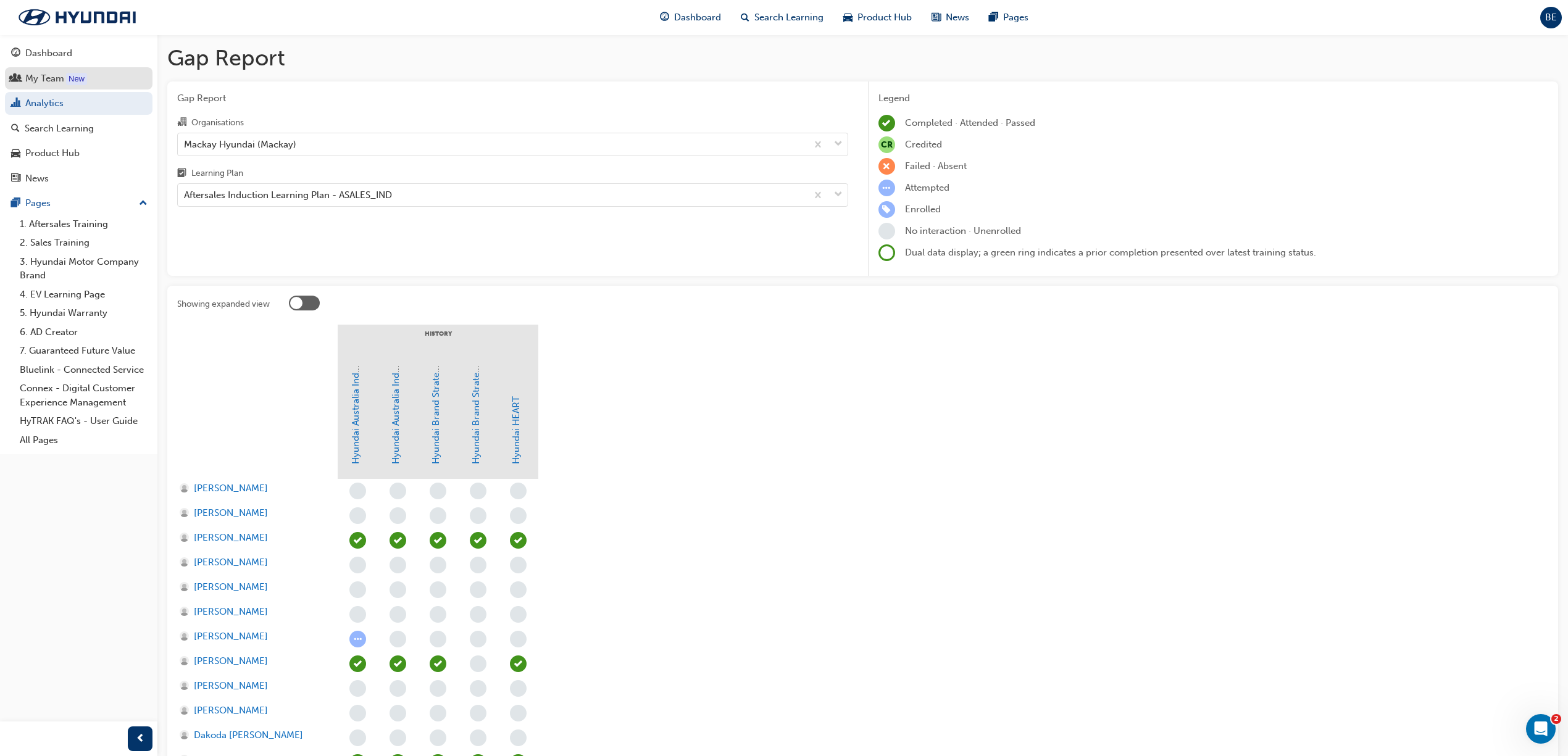
click at [40, 74] on div "My Team" at bounding box center [44, 79] width 39 height 14
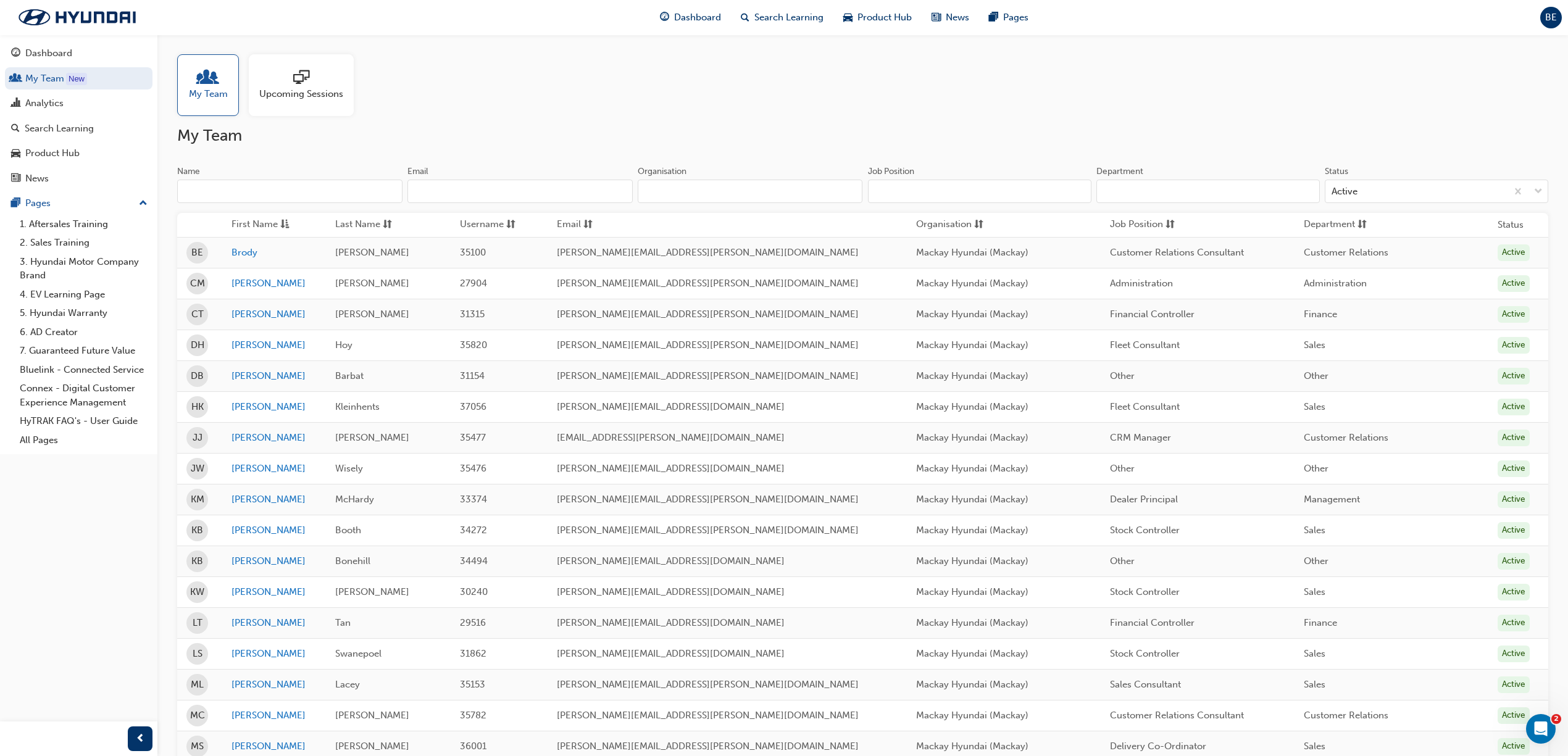
click at [245, 195] on input "Name" at bounding box center [290, 191] width 225 height 24
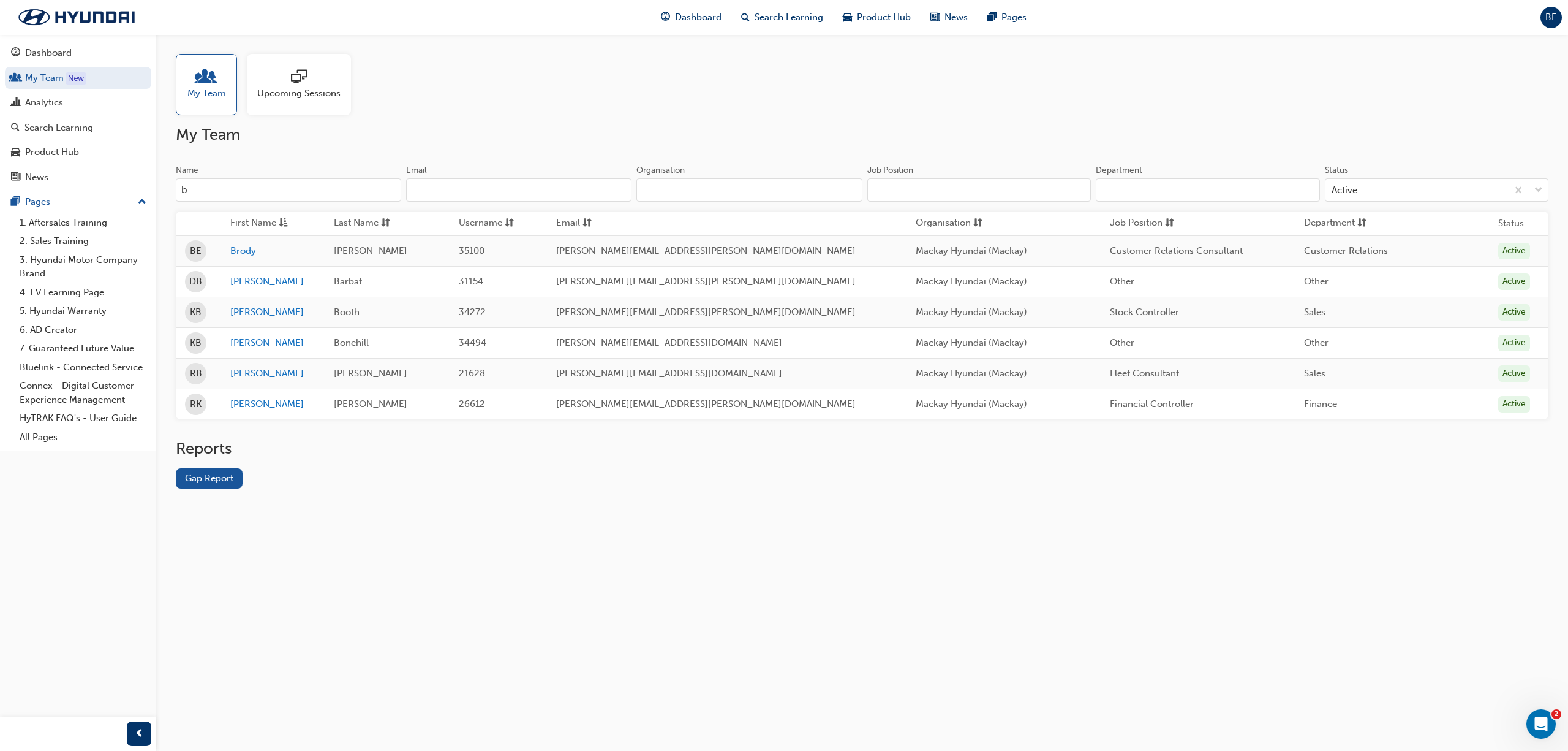
type input "b"
click at [404, 598] on div "My Team Upcoming Sessions My Team Name b Email Organisation Job Position Depart…" at bounding box center [784, 376] width 1568 height 751
click at [192, 75] on div at bounding box center [207, 77] width 39 height 17
click at [217, 189] on input "b" at bounding box center [288, 190] width 226 height 23
click at [204, 479] on link "Gap Report" at bounding box center [209, 478] width 67 height 20
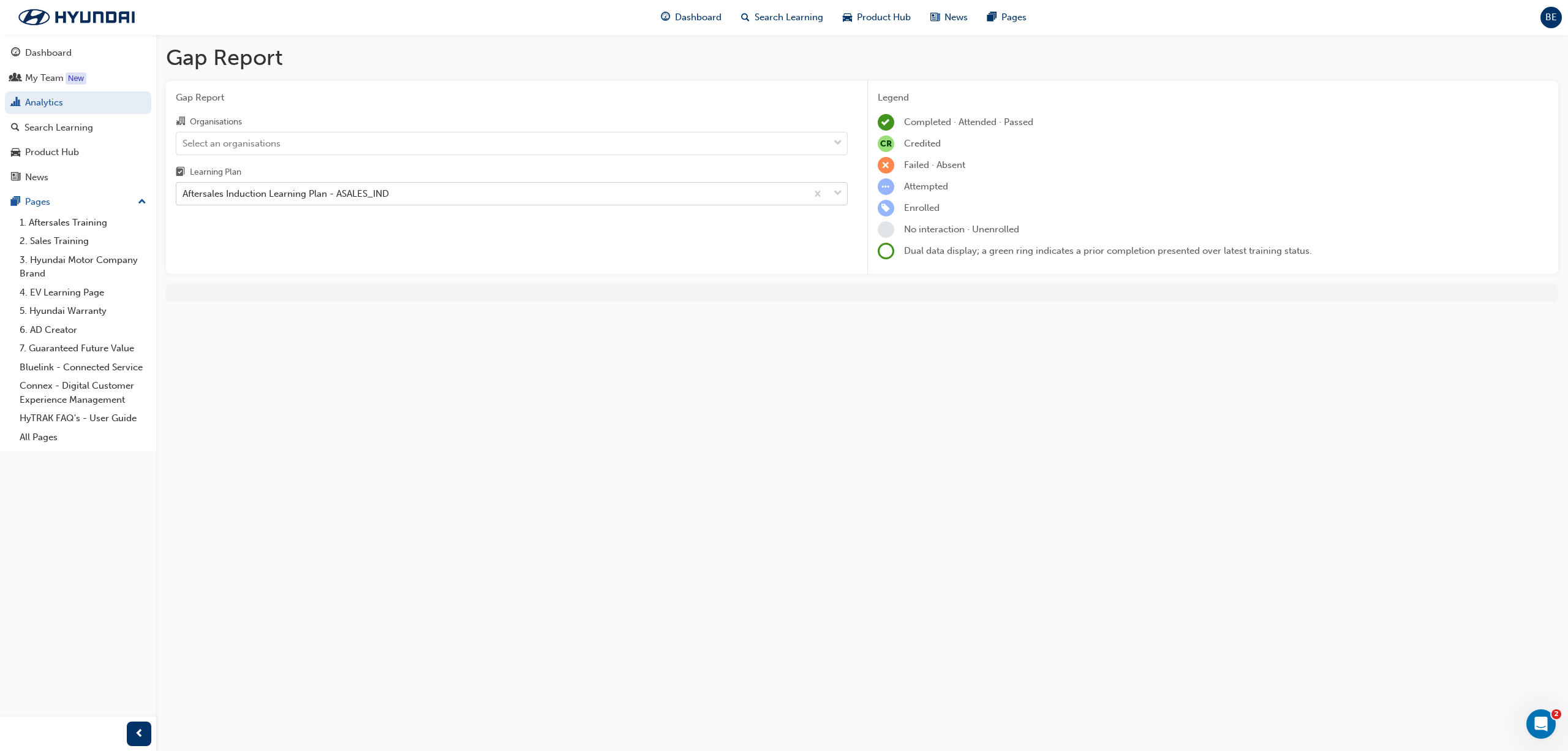
click at [802, 196] on div "Aftersales Induction Learning Plan - ASALES_IND" at bounding box center [492, 194] width 631 height 21
click at [183, 196] on input "Learning Plan Aftersales Induction Learning Plan - ASALES_IND" at bounding box center [183, 193] width 1 height 10
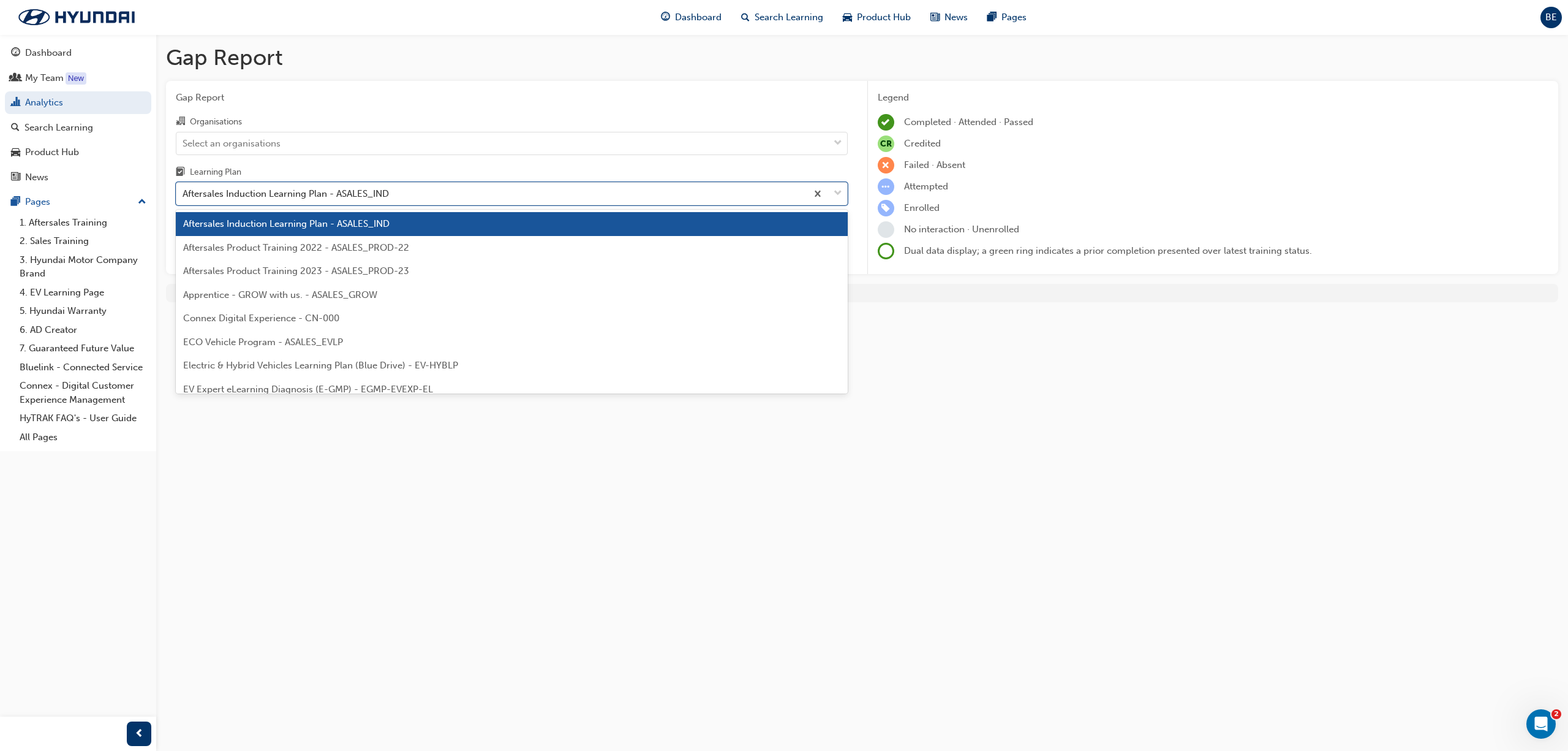
click at [330, 222] on span "Aftersales Induction Learning Plan - ASALES_IND" at bounding box center [286, 224] width 206 height 11
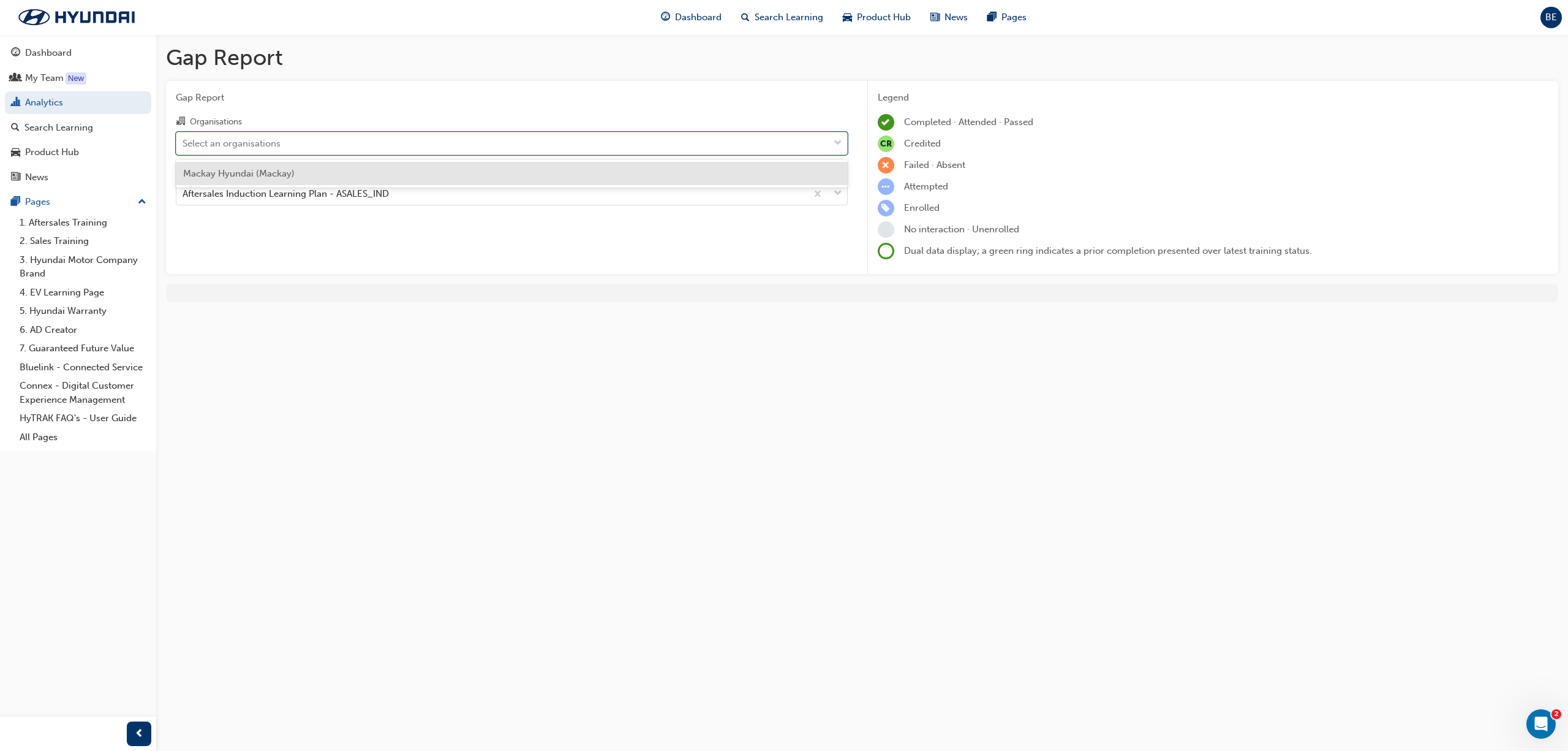
click at [442, 139] on div "Select an organisations" at bounding box center [503, 143] width 653 height 21
click at [183, 139] on input "Organisations option Mackay Hyundai (Mackay) focused, 1 of 1. 1 result availabl…" at bounding box center [183, 142] width 1 height 10
click at [299, 169] on div "Mackay Hyundai (Mackay)" at bounding box center [512, 173] width 672 height 24
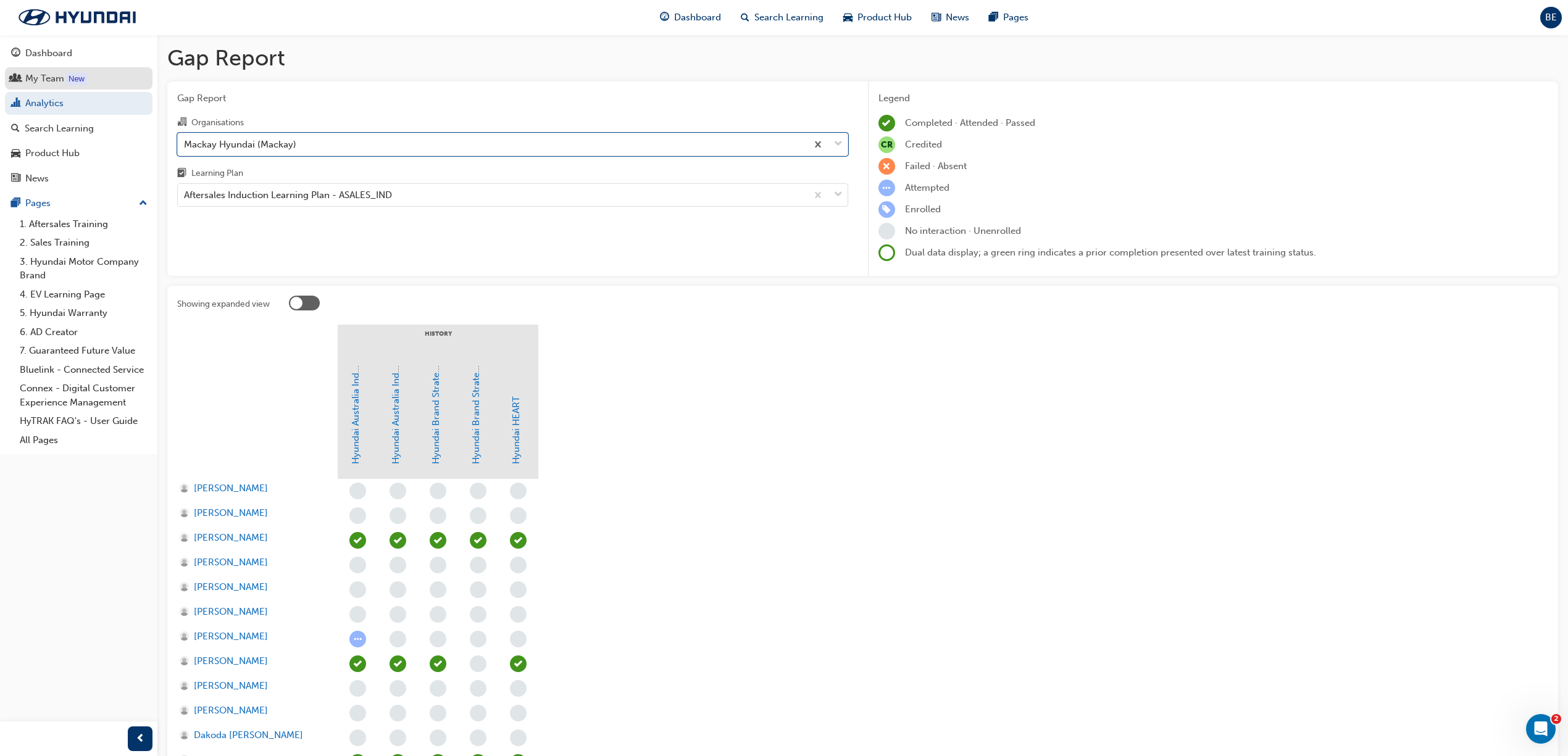
click at [37, 82] on div "My Team" at bounding box center [44, 79] width 39 height 14
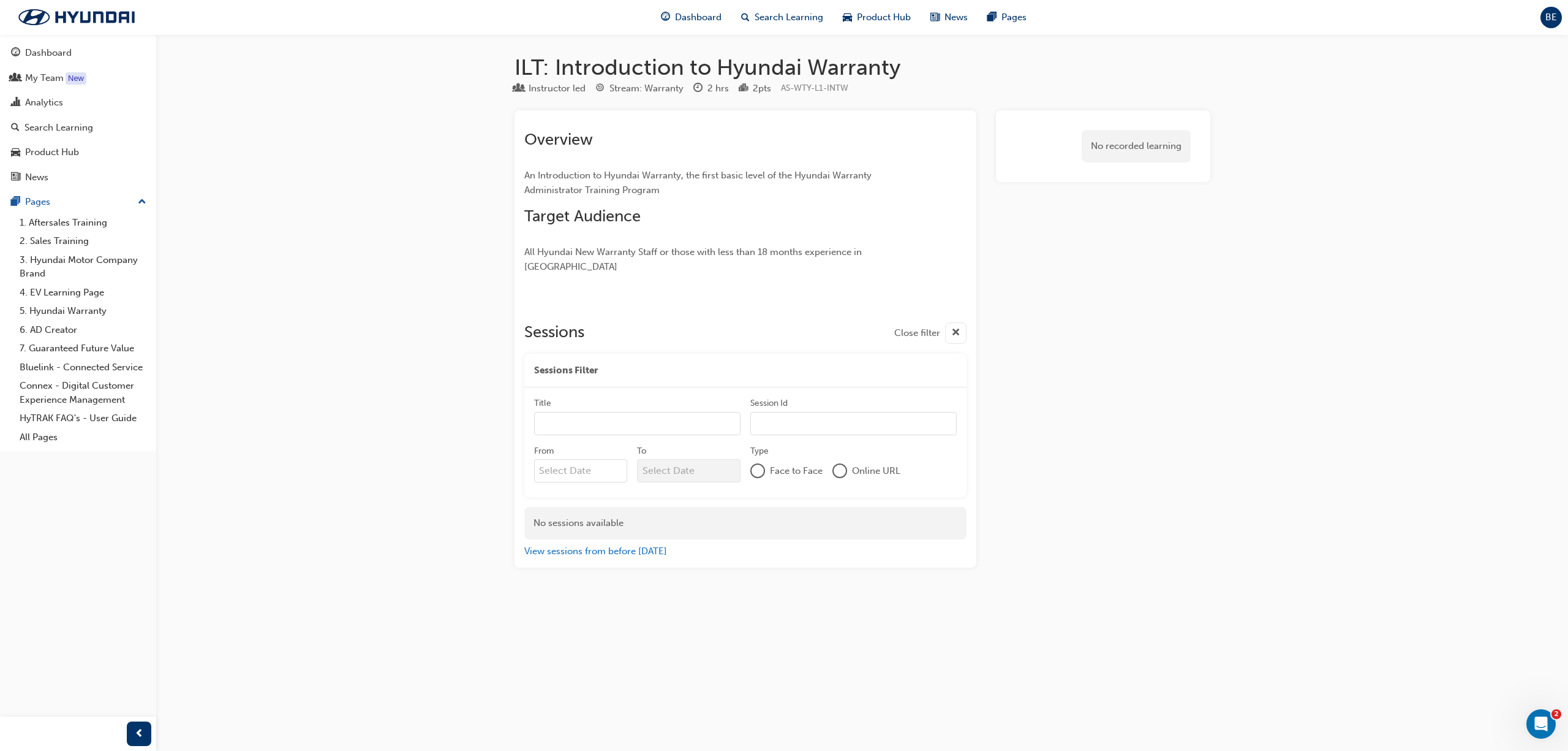
click at [841, 465] on div at bounding box center [840, 471] width 12 height 12
